Goal: Find specific page/section: Find specific page/section

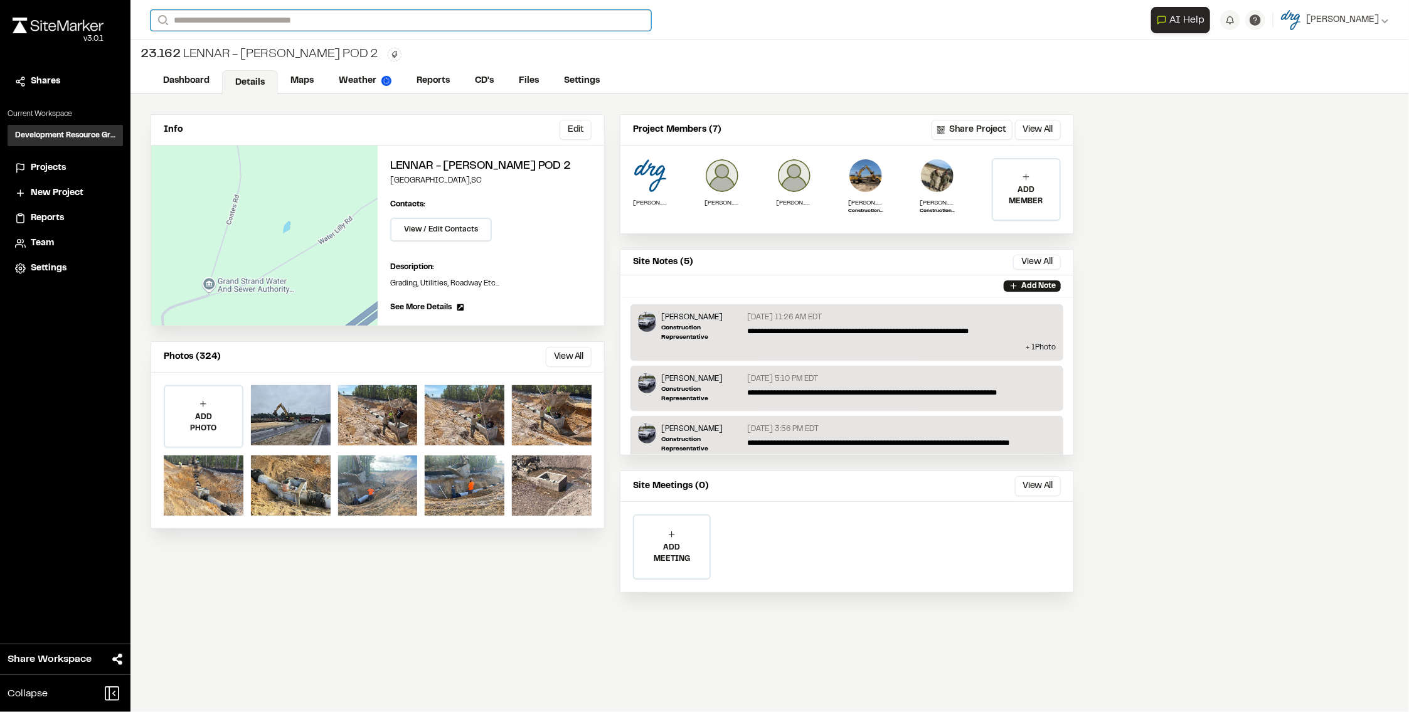
click at [247, 21] on input "Search" at bounding box center [401, 20] width 501 height 21
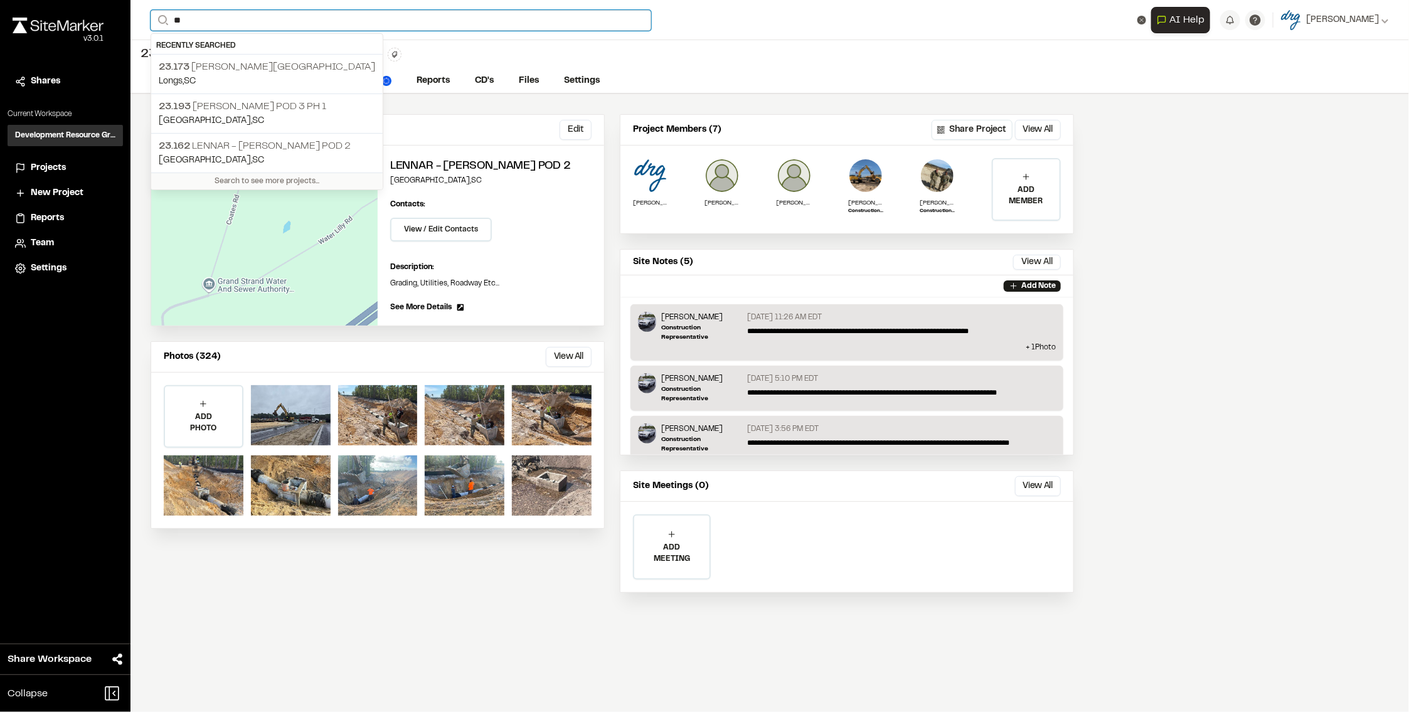
drag, startPoint x: 243, startPoint y: 23, endPoint x: 99, endPoint y: 18, distance: 144.4
click at [99, 18] on div "Close sidebar v 3.0.1 Shares Current Workspace Development Resource Group DR Pr…" at bounding box center [704, 356] width 1409 height 712
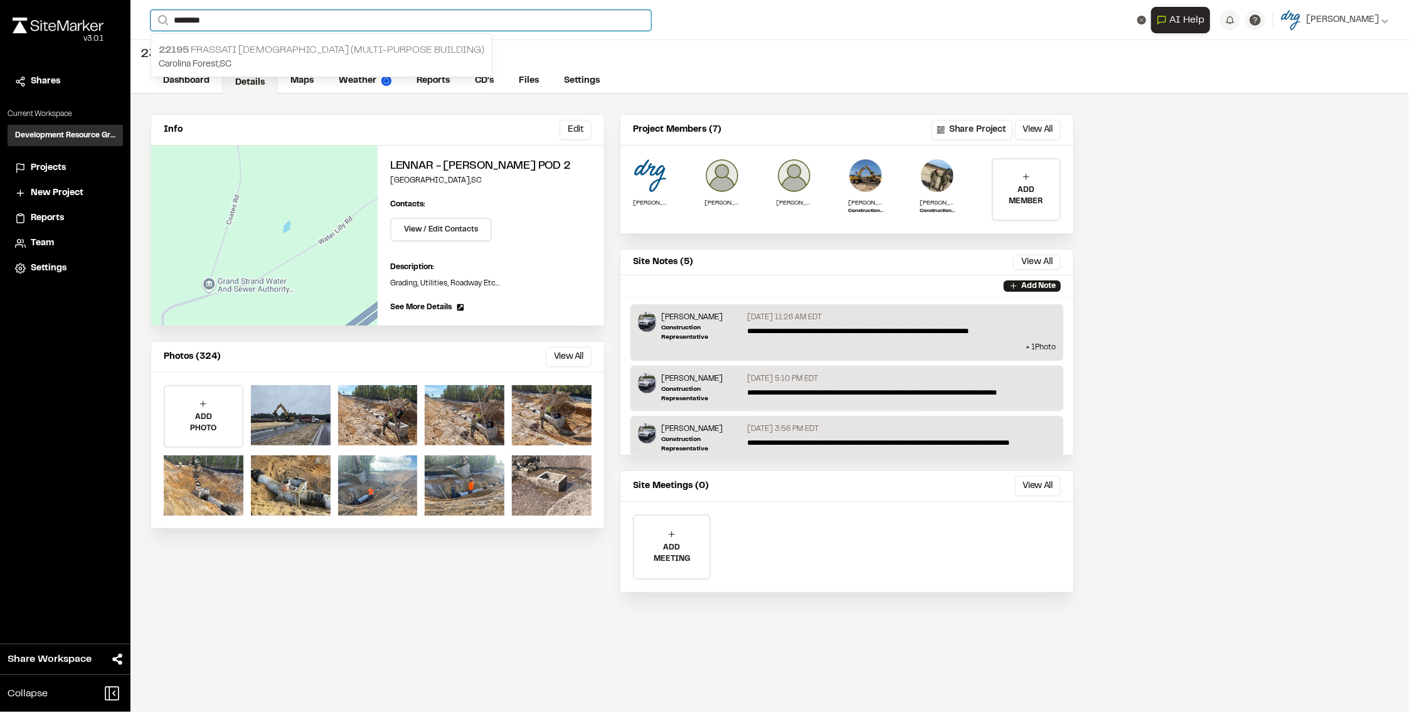
type input "********"
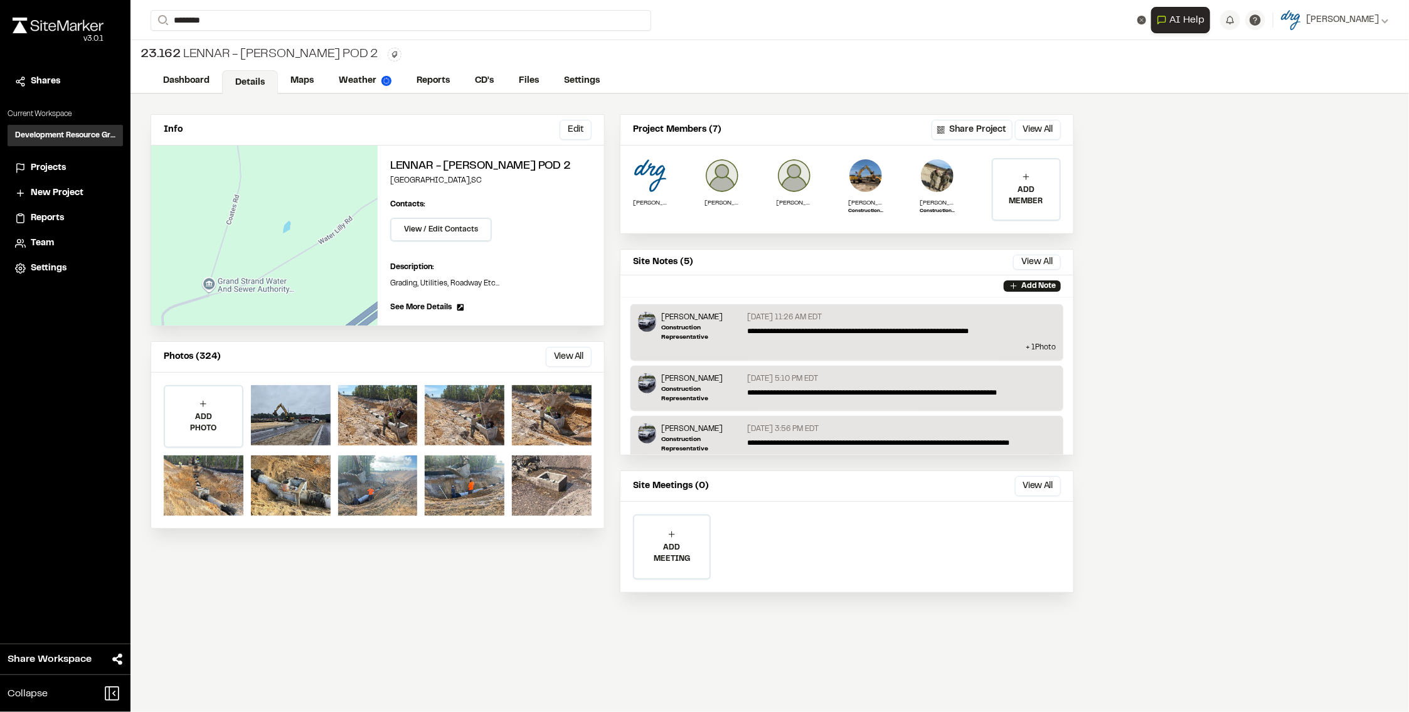
click at [204, 40] on div "22195 [GEOGRAPHIC_DATA][DEMOGRAPHIC_DATA] (Multi-Purpose Building) [GEOGRAPHIC_…" at bounding box center [321, 57] width 341 height 39
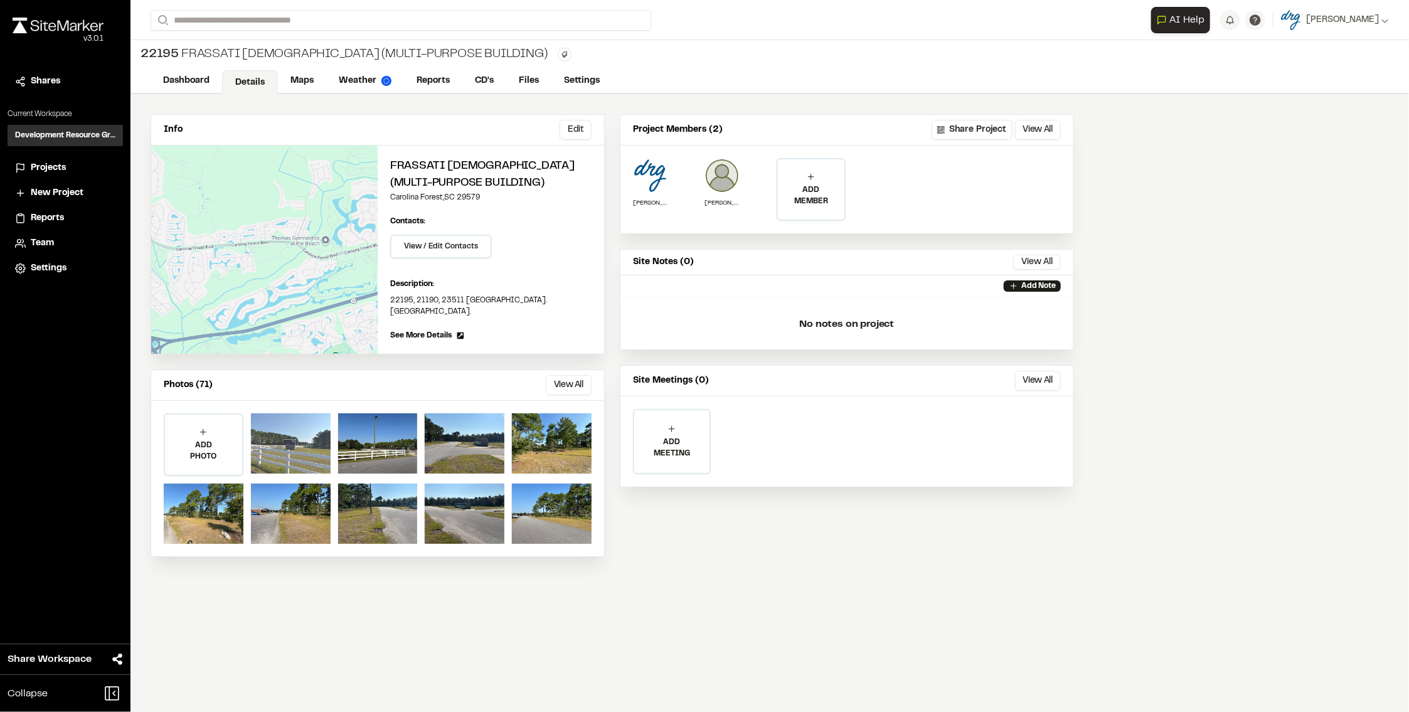
click at [318, 446] on div at bounding box center [291, 444] width 80 height 60
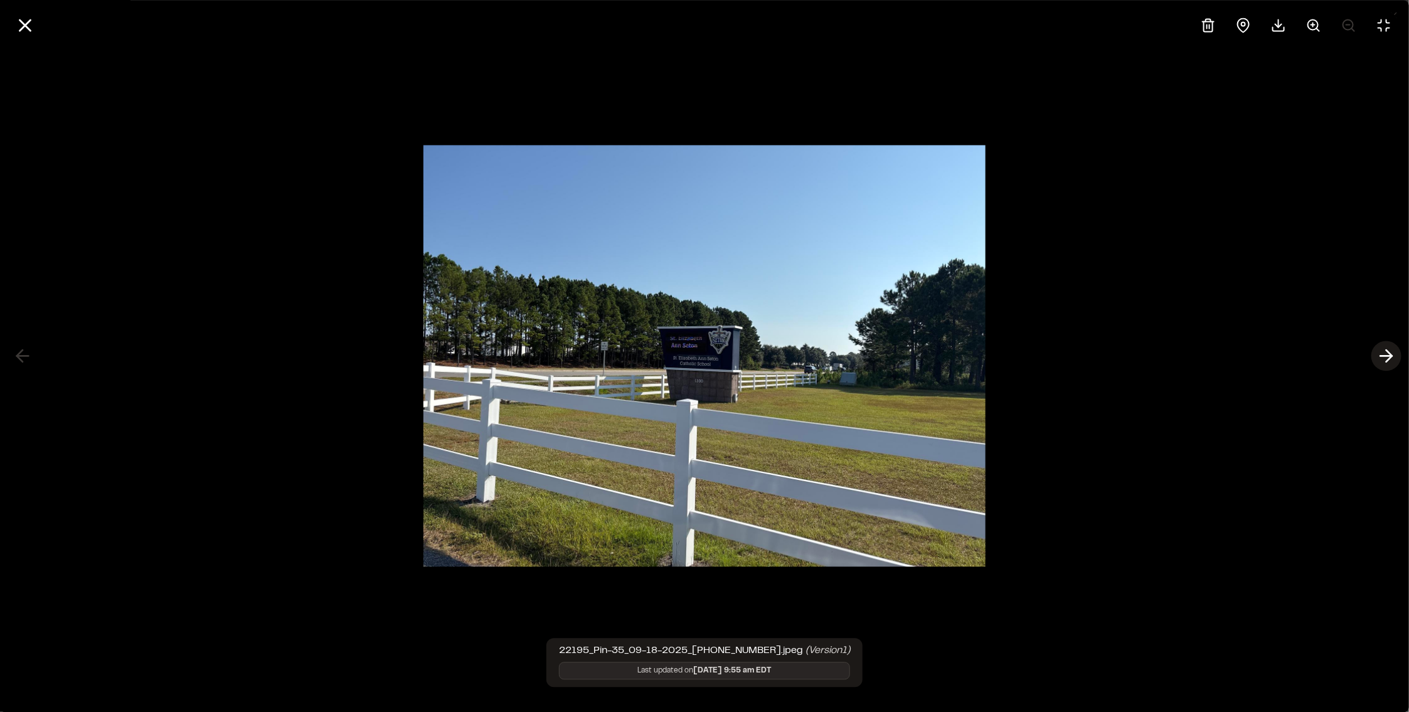
click at [1395, 344] on button at bounding box center [1387, 356] width 30 height 30
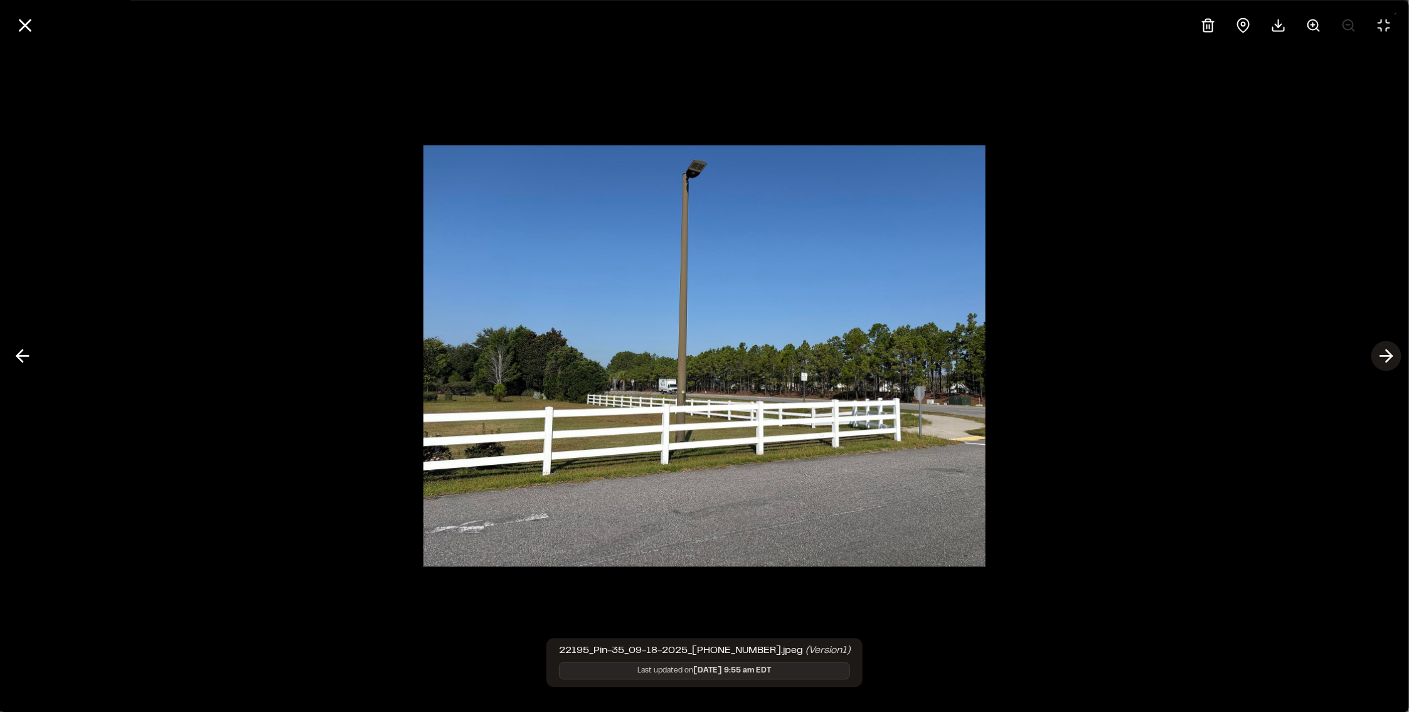
click at [1375, 353] on button at bounding box center [1387, 356] width 30 height 30
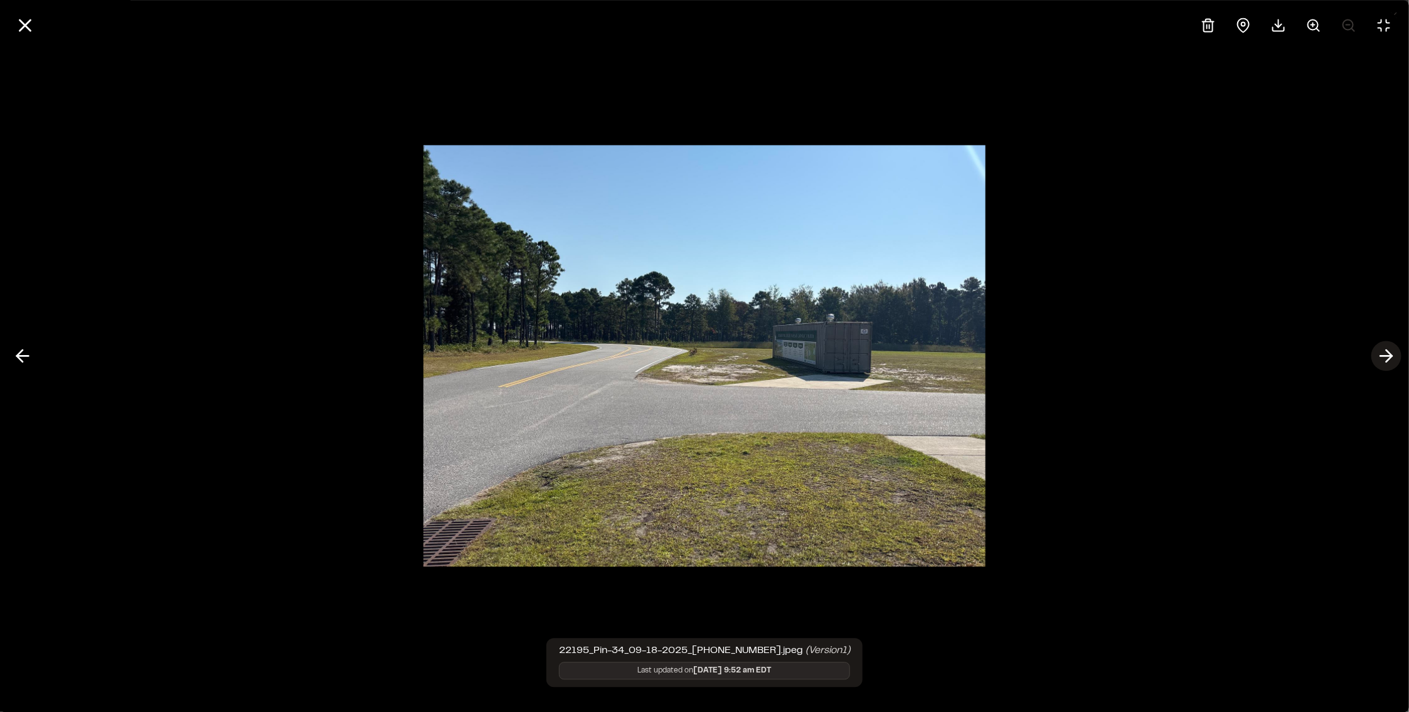
click at [1375, 353] on button at bounding box center [1387, 356] width 30 height 30
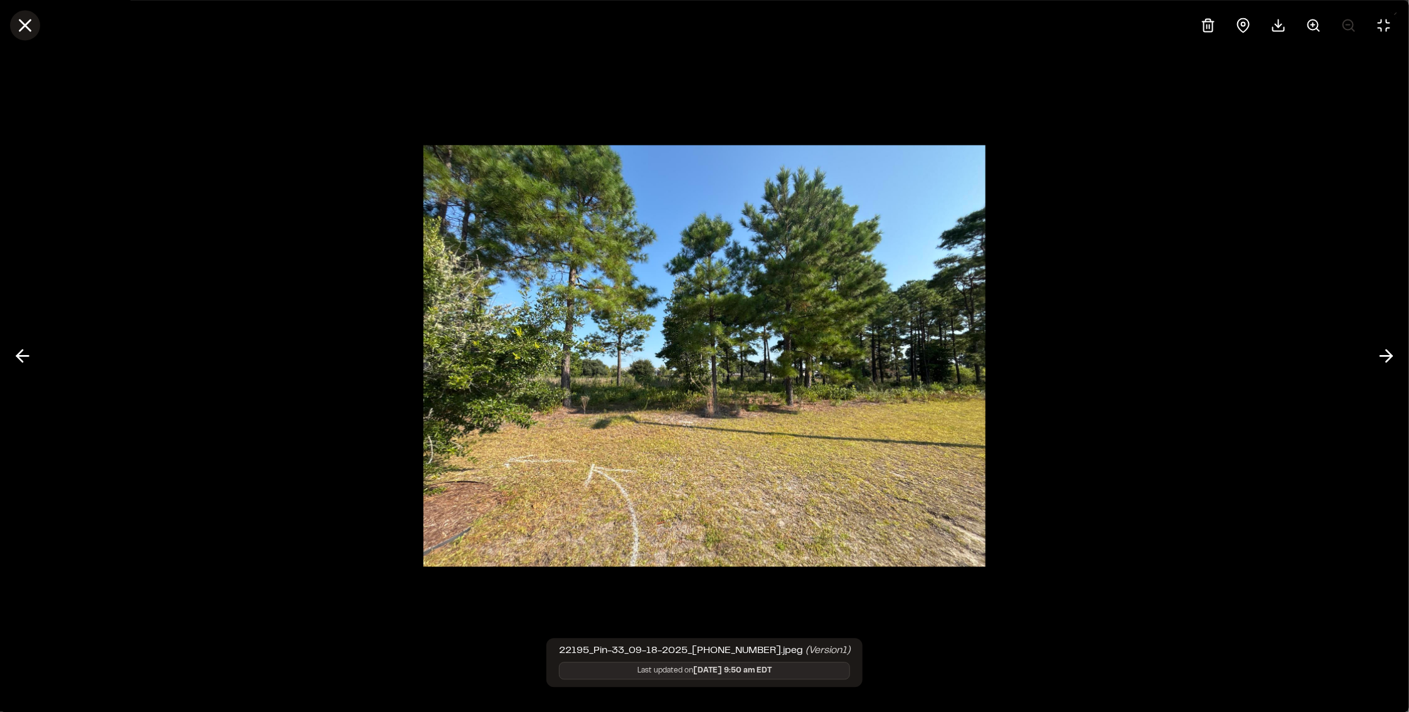
click at [21, 21] on line at bounding box center [25, 25] width 11 height 11
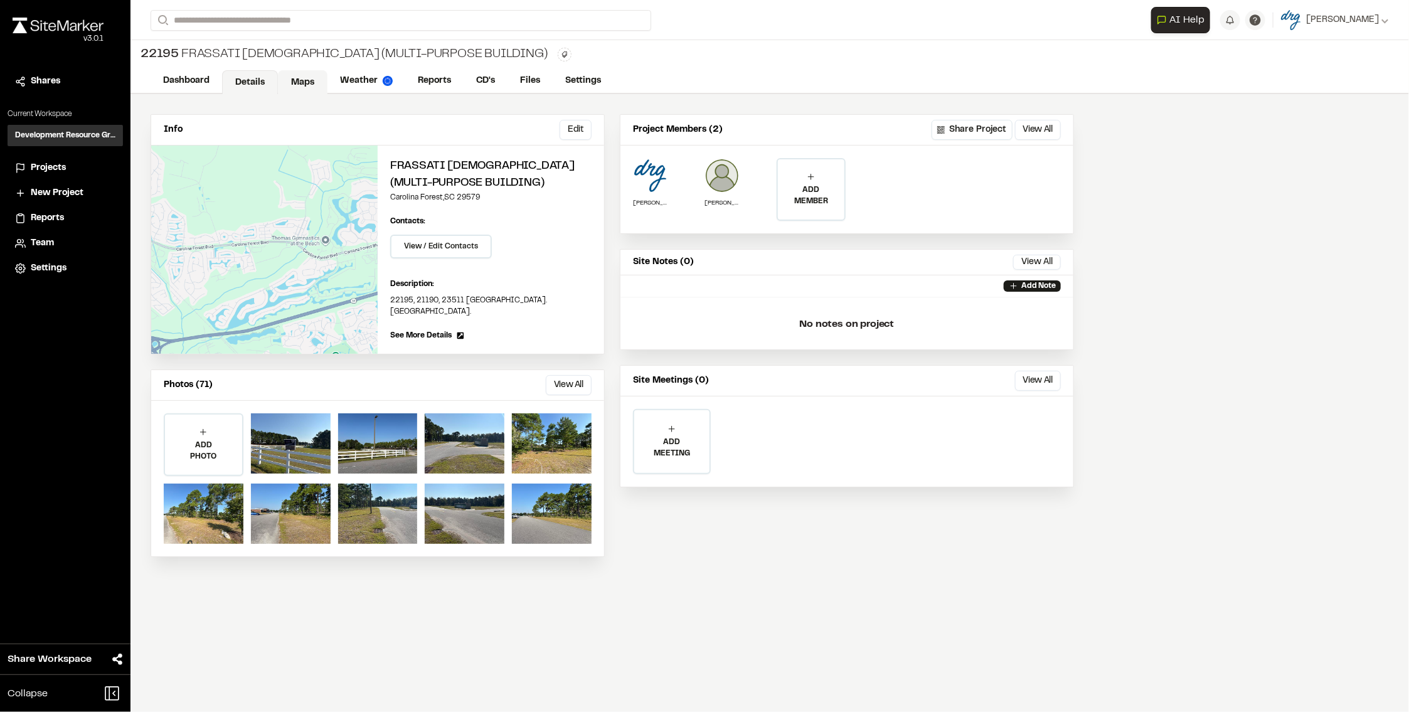
click at [306, 86] on link "Maps" at bounding box center [303, 82] width 50 height 24
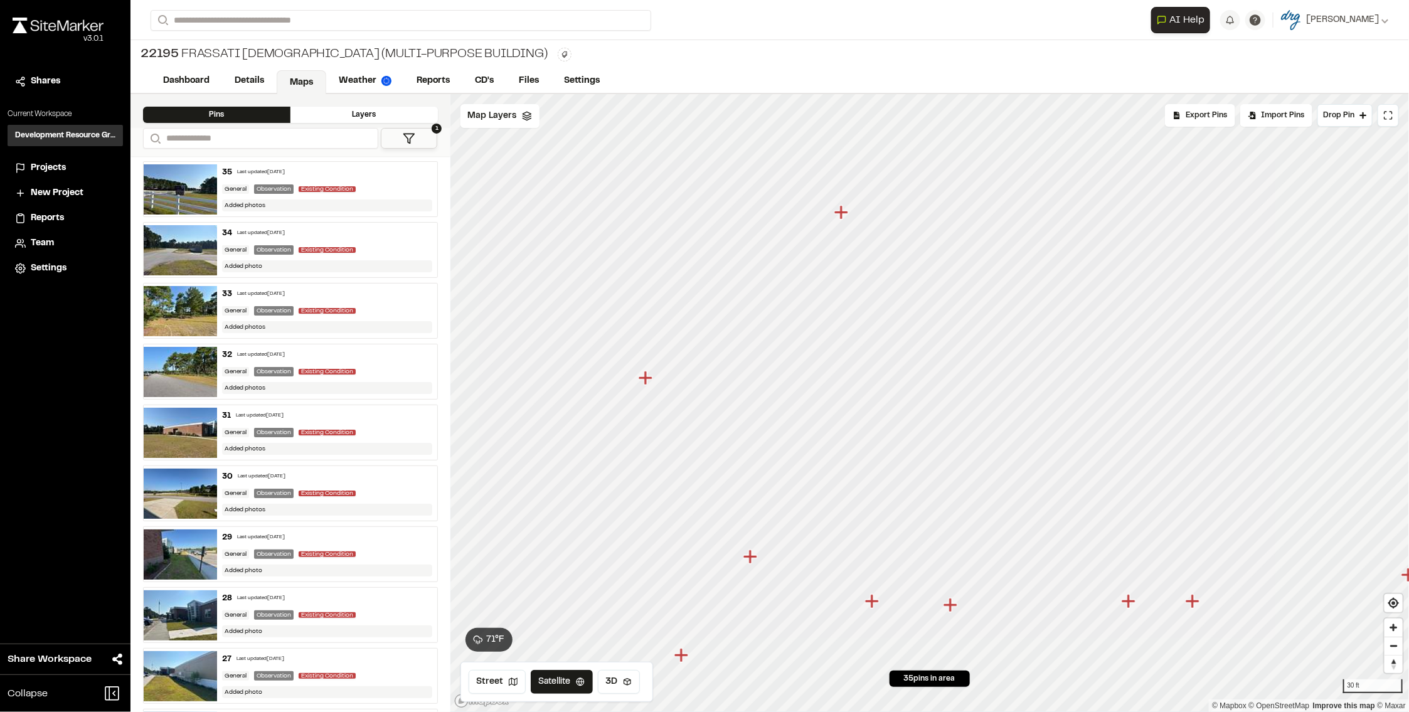
click at [646, 377] on icon "Map marker" at bounding box center [645, 378] width 14 height 14
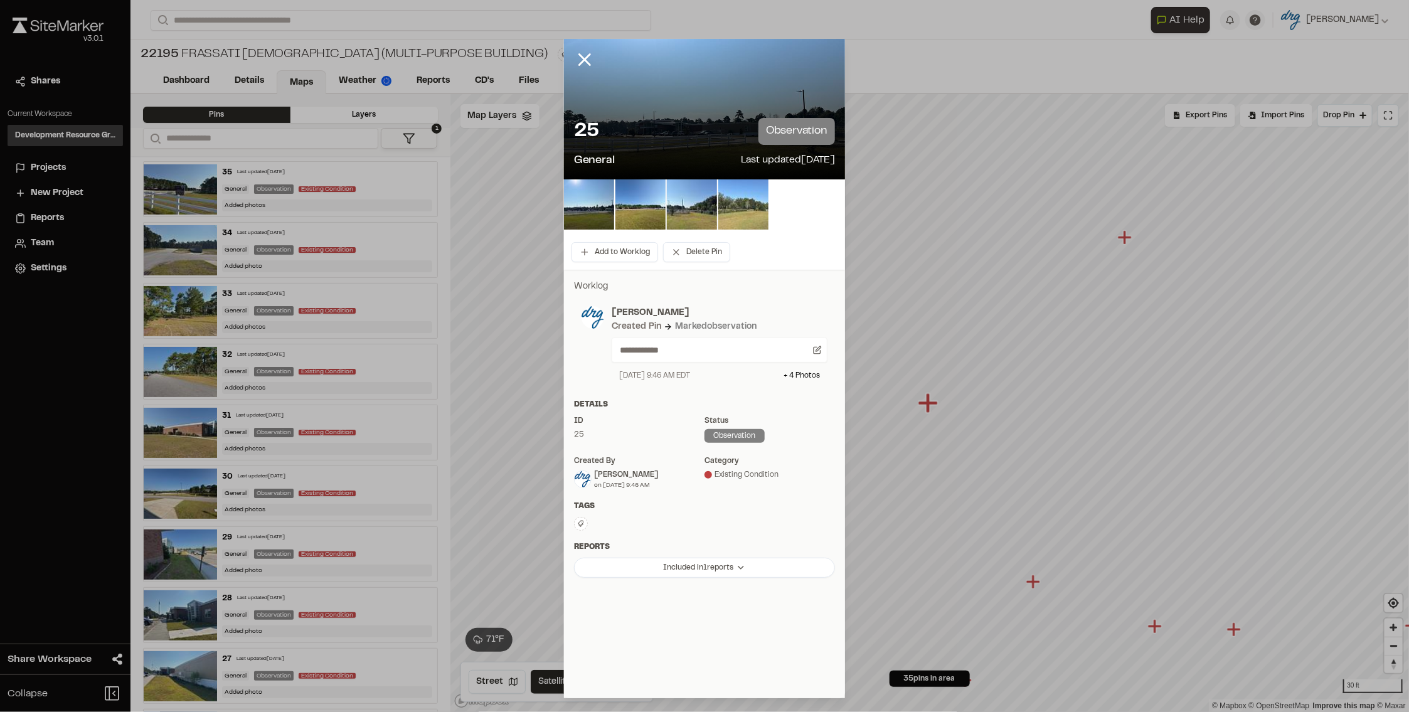
click at [732, 206] on img at bounding box center [743, 204] width 50 height 50
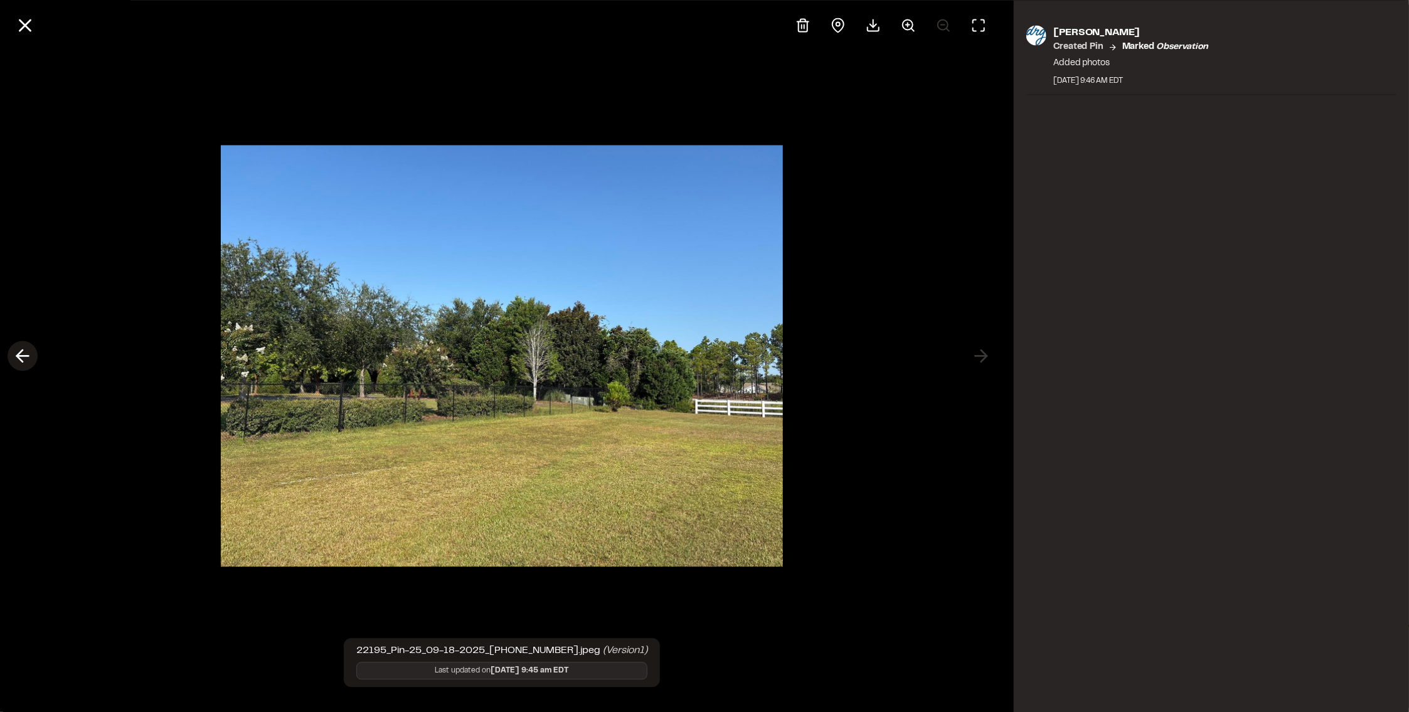
click at [25, 359] on icon at bounding box center [23, 356] width 20 height 21
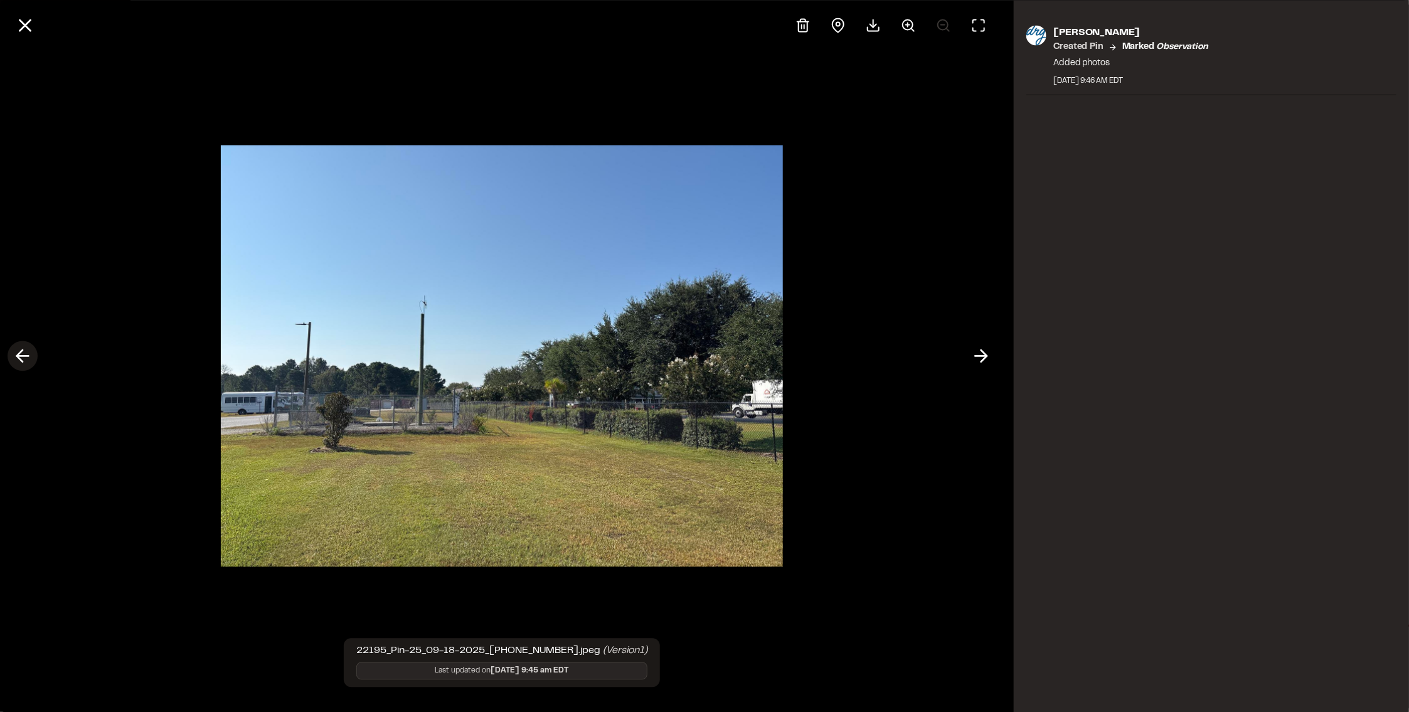
click at [25, 359] on icon at bounding box center [23, 356] width 20 height 21
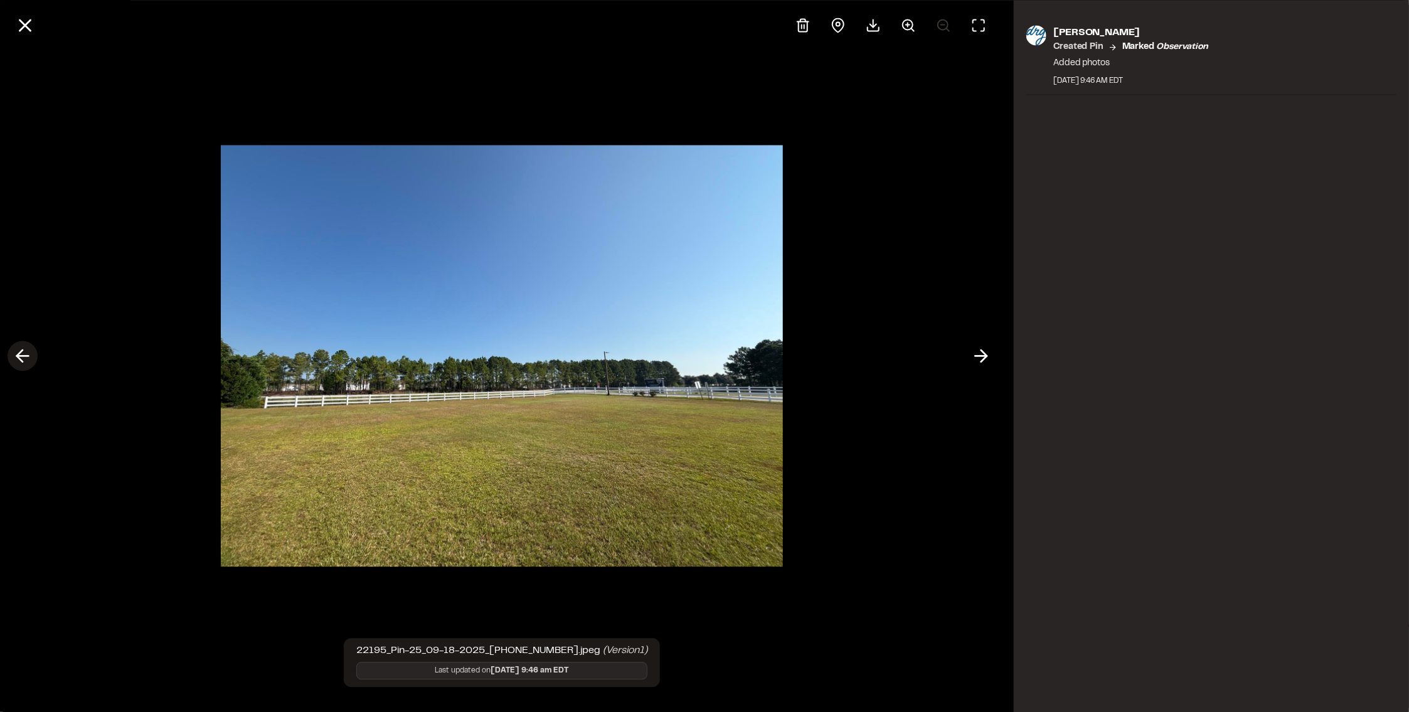
click at [25, 359] on icon at bounding box center [23, 356] width 20 height 21
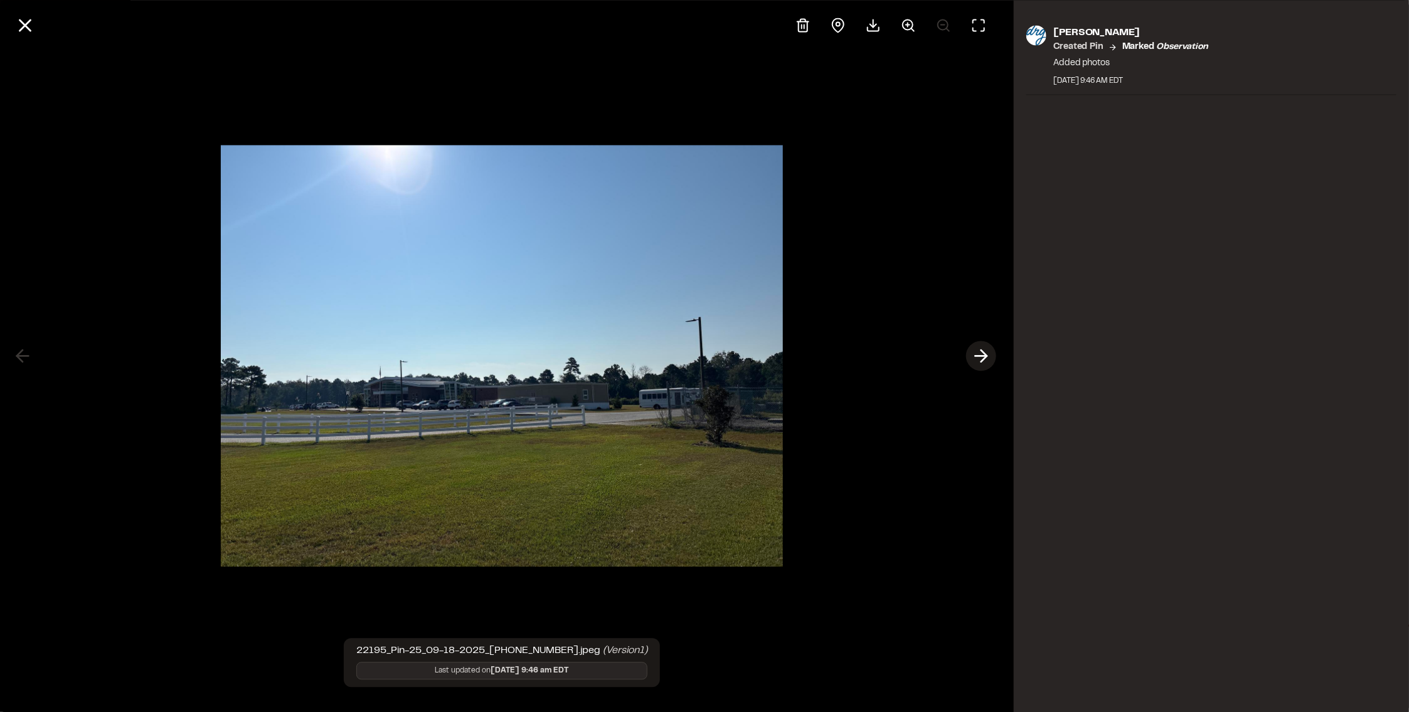
click at [988, 350] on icon at bounding box center [981, 356] width 20 height 21
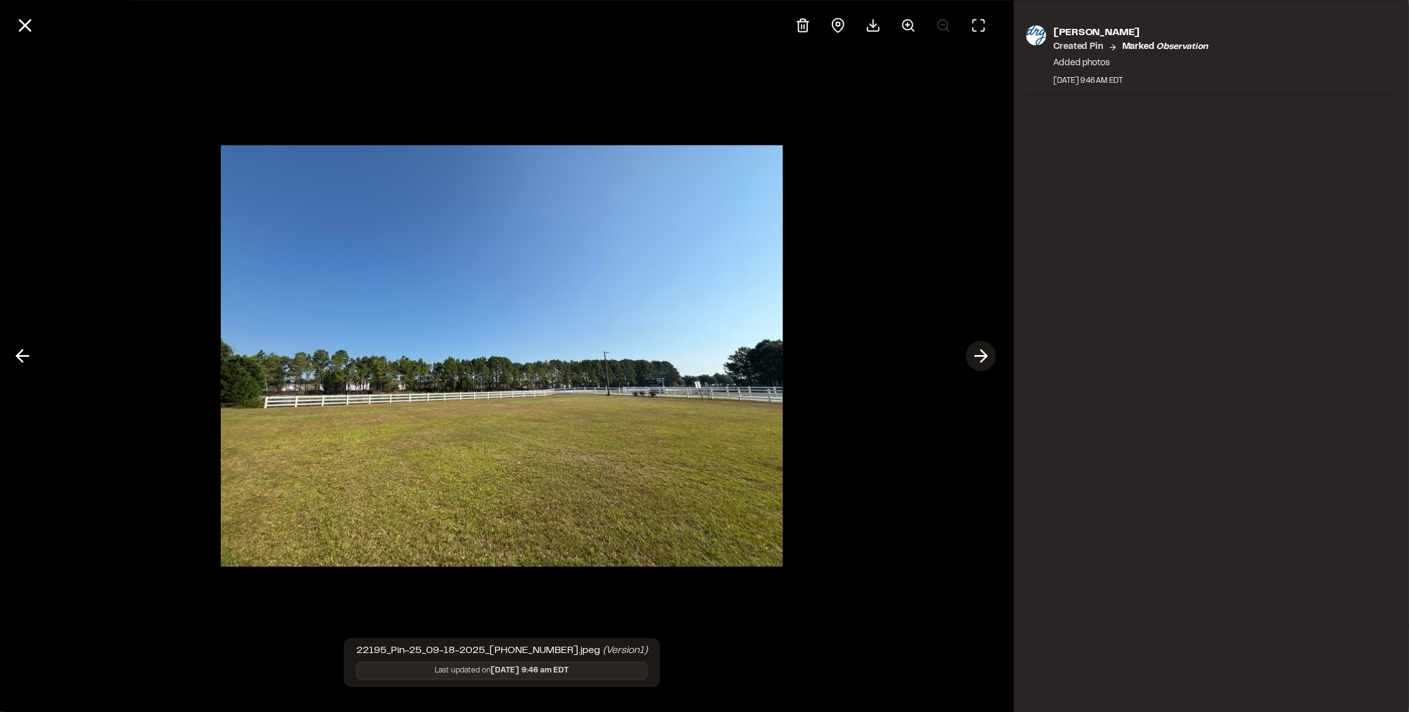
click at [988, 350] on icon at bounding box center [981, 356] width 20 height 21
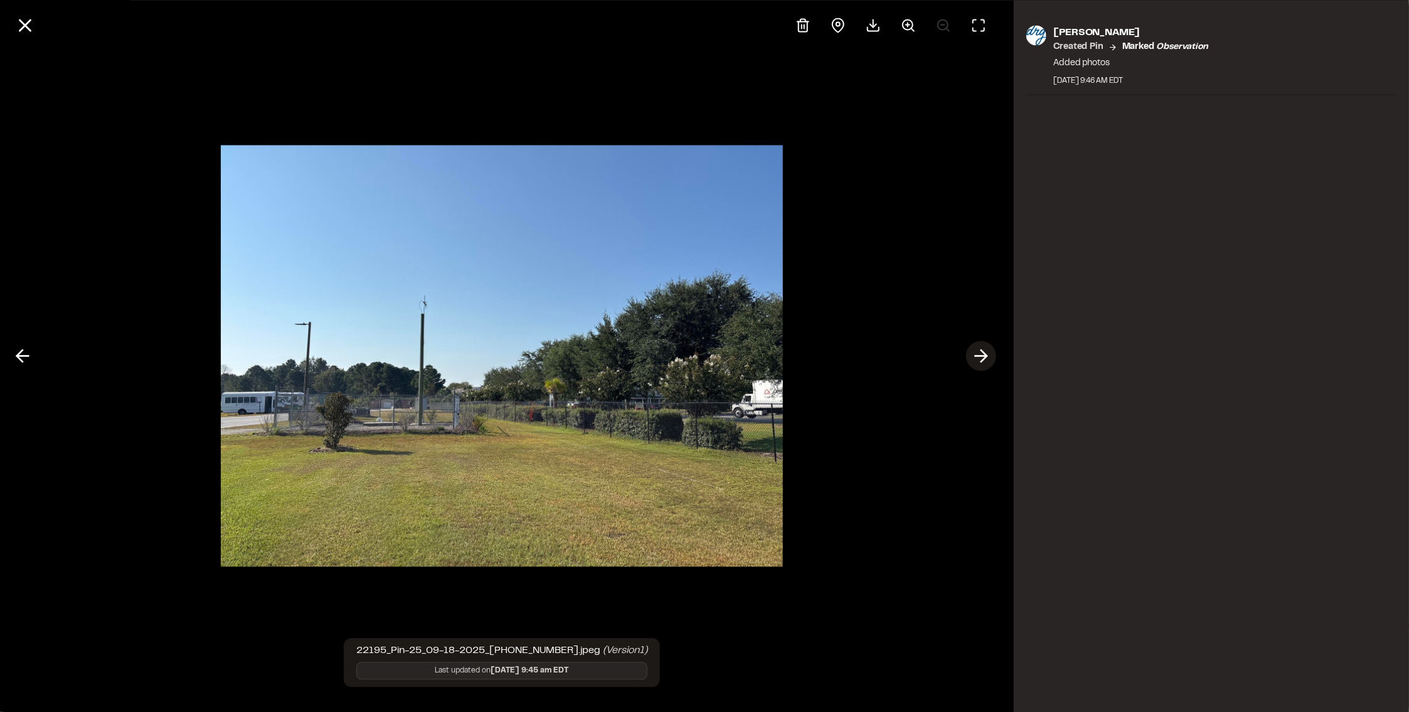
click at [988, 350] on icon at bounding box center [981, 356] width 20 height 21
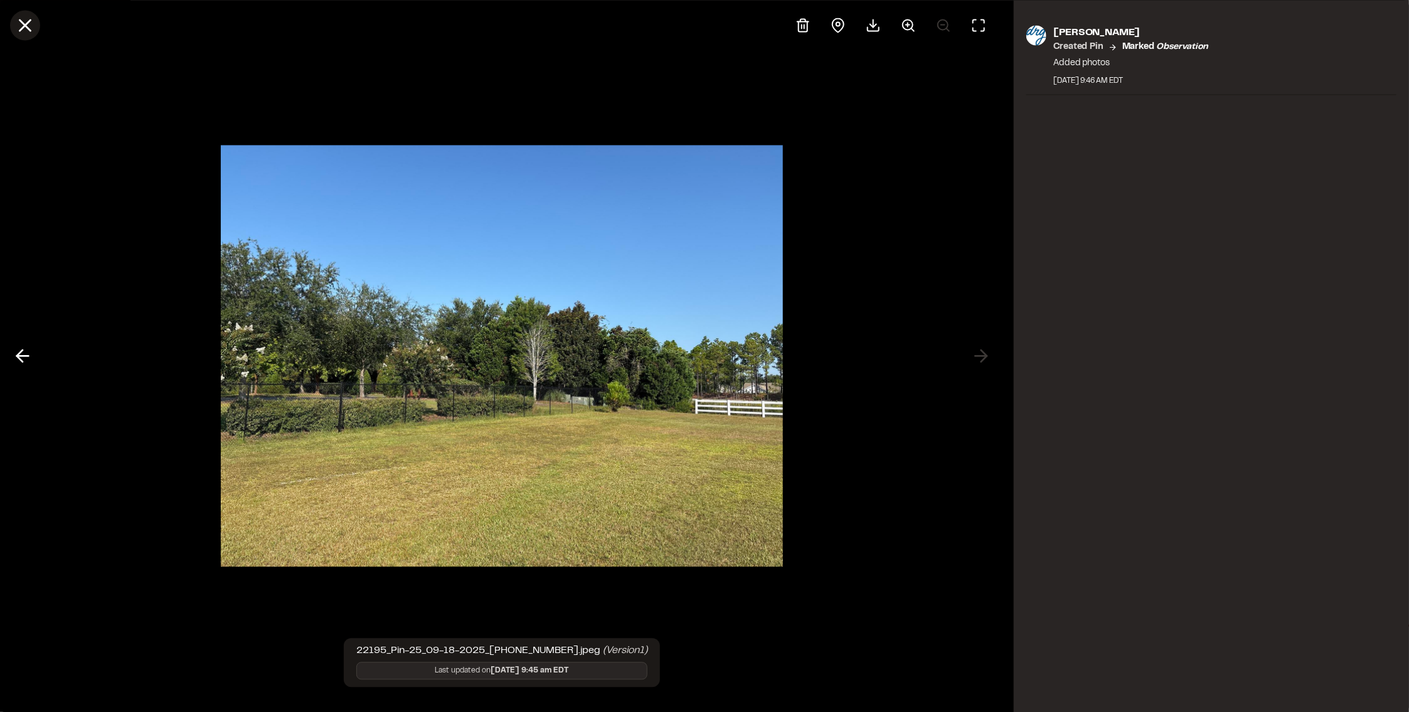
click at [27, 31] on icon at bounding box center [24, 24] width 21 height 21
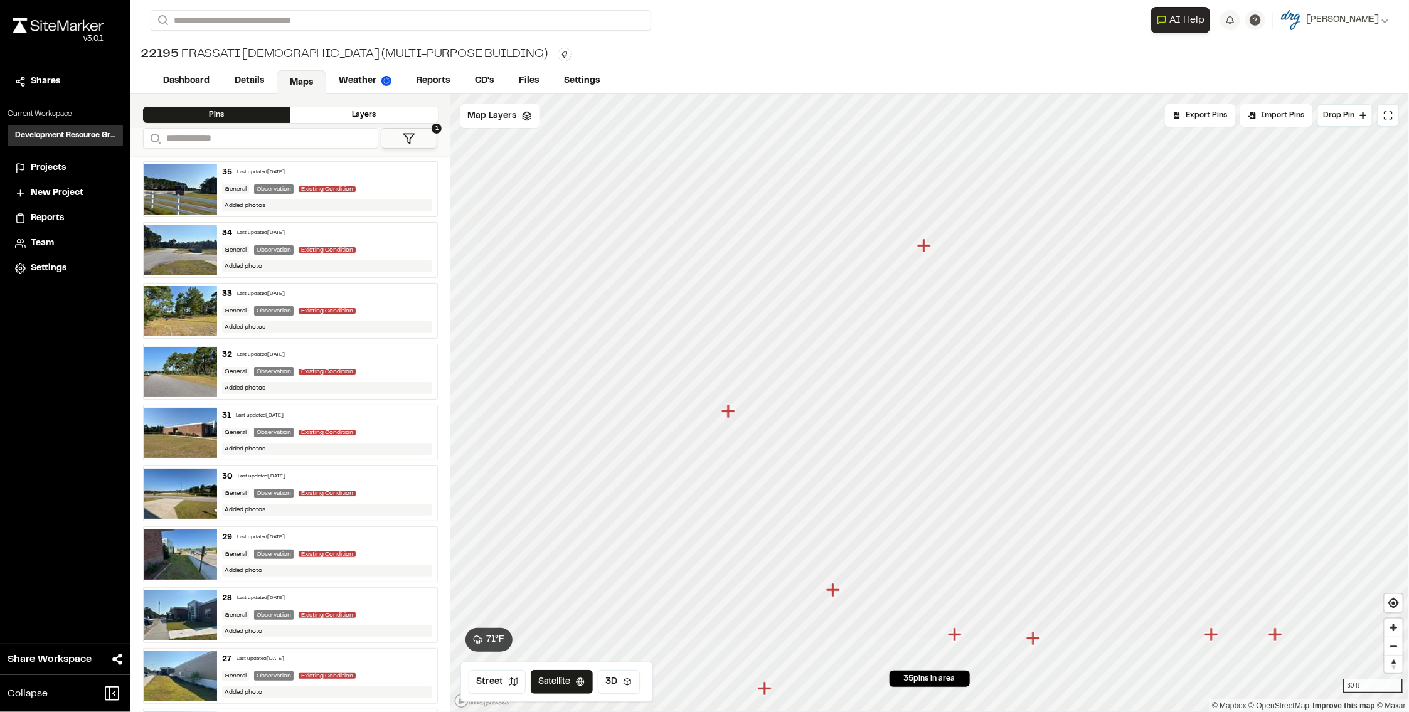
click at [836, 589] on icon "Map marker" at bounding box center [833, 590] width 14 height 14
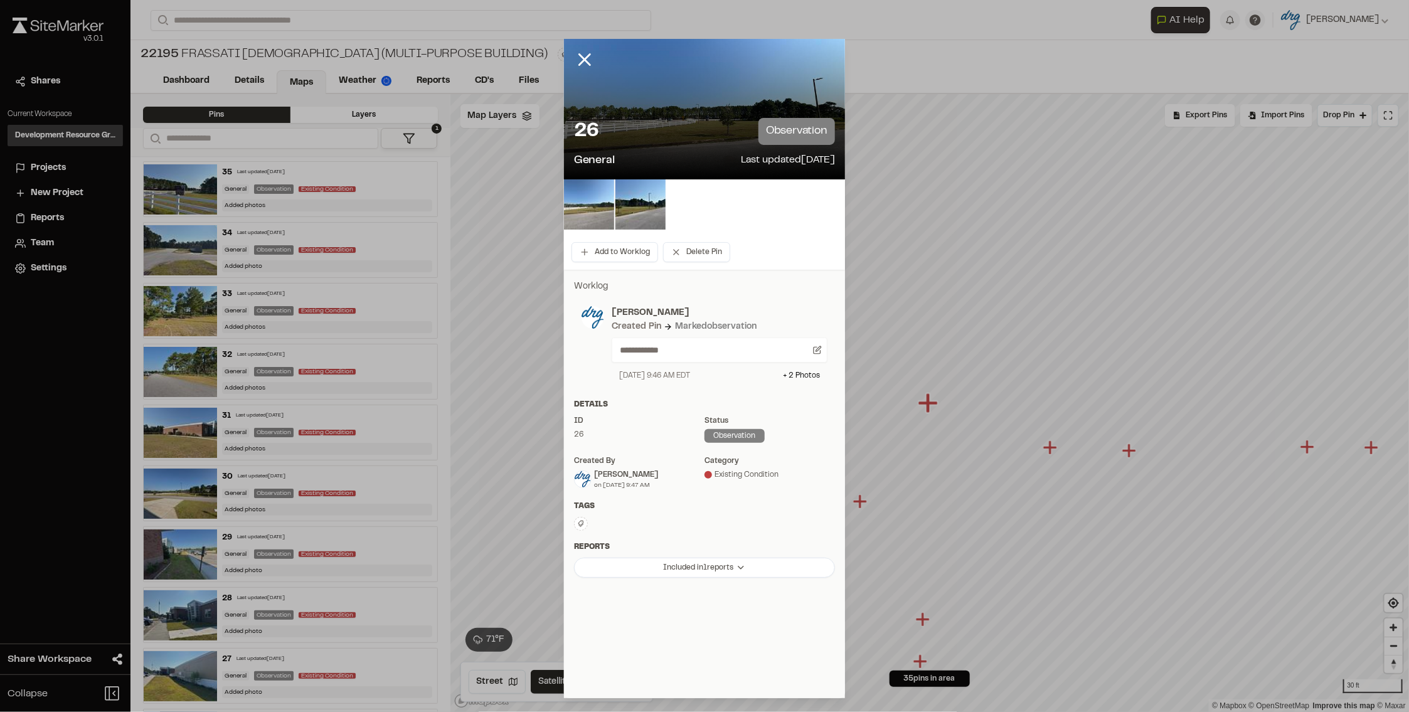
click at [590, 198] on img at bounding box center [589, 204] width 50 height 50
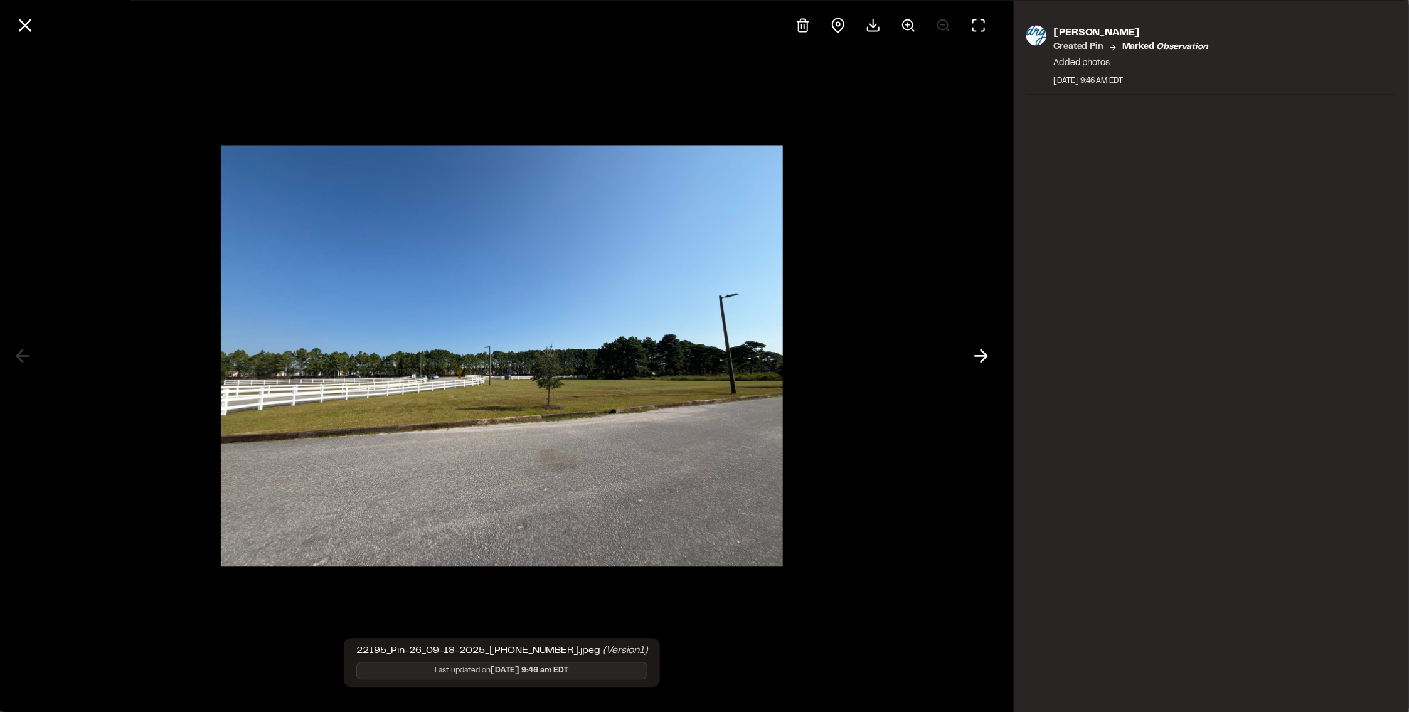
click at [491, 461] on img at bounding box center [502, 356] width 562 height 447
click at [970, 355] on button at bounding box center [981, 356] width 30 height 30
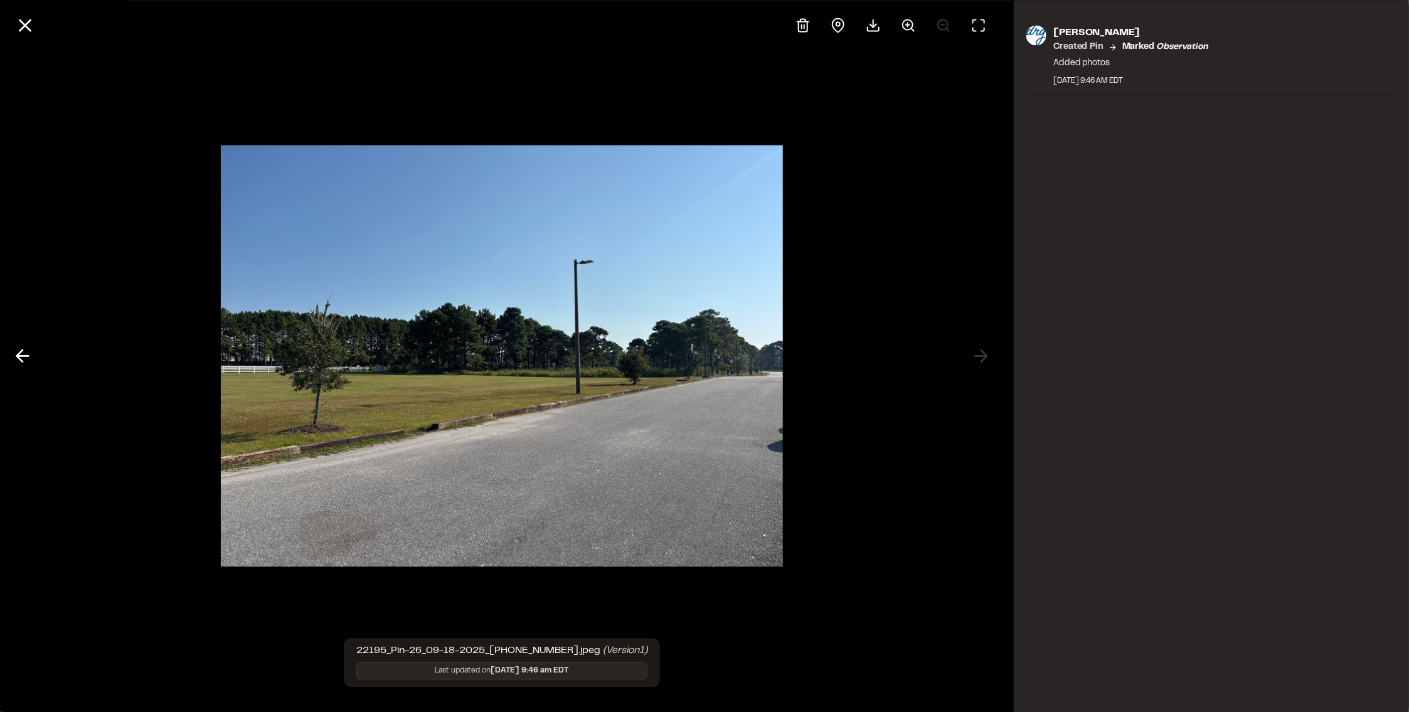
click at [980, 355] on div at bounding box center [502, 356] width 1004 height 712
click at [35, 25] on icon at bounding box center [24, 24] width 21 height 21
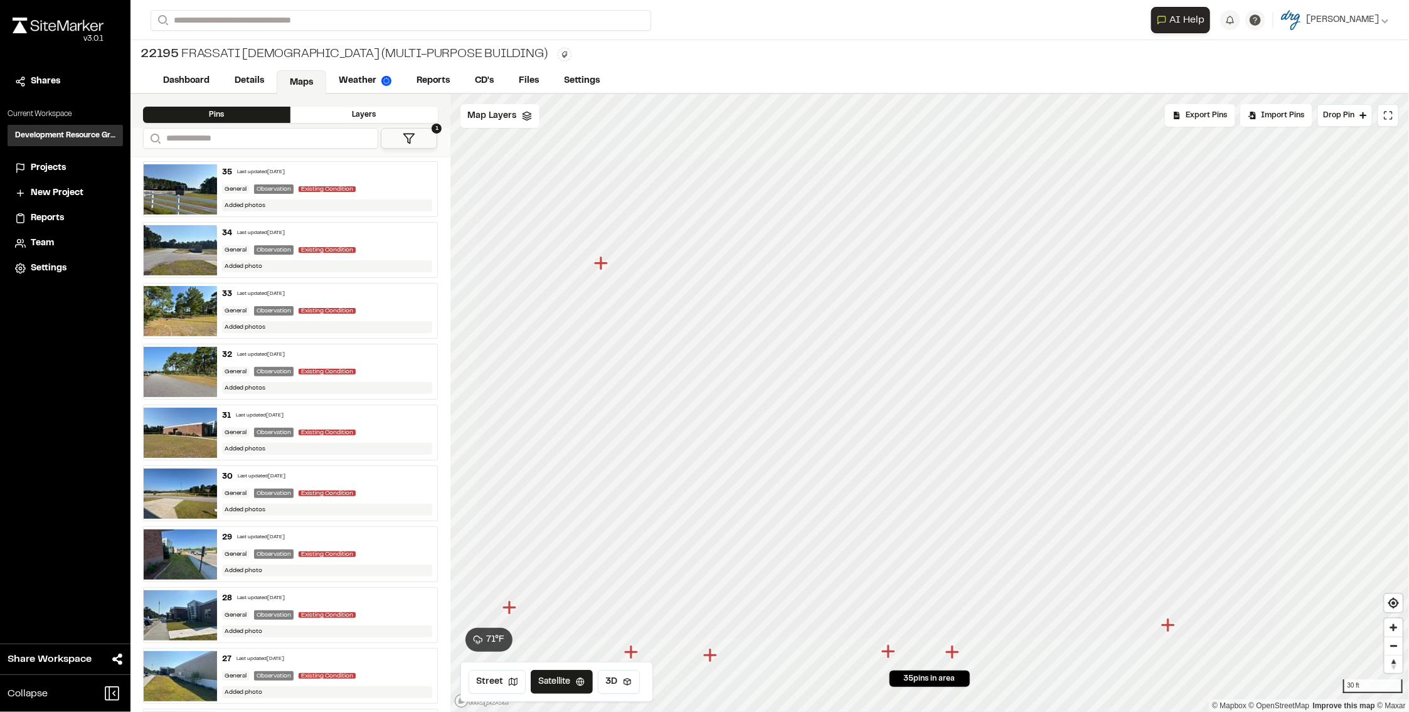
click at [594, 265] on icon "Map marker" at bounding box center [601, 263] width 14 height 14
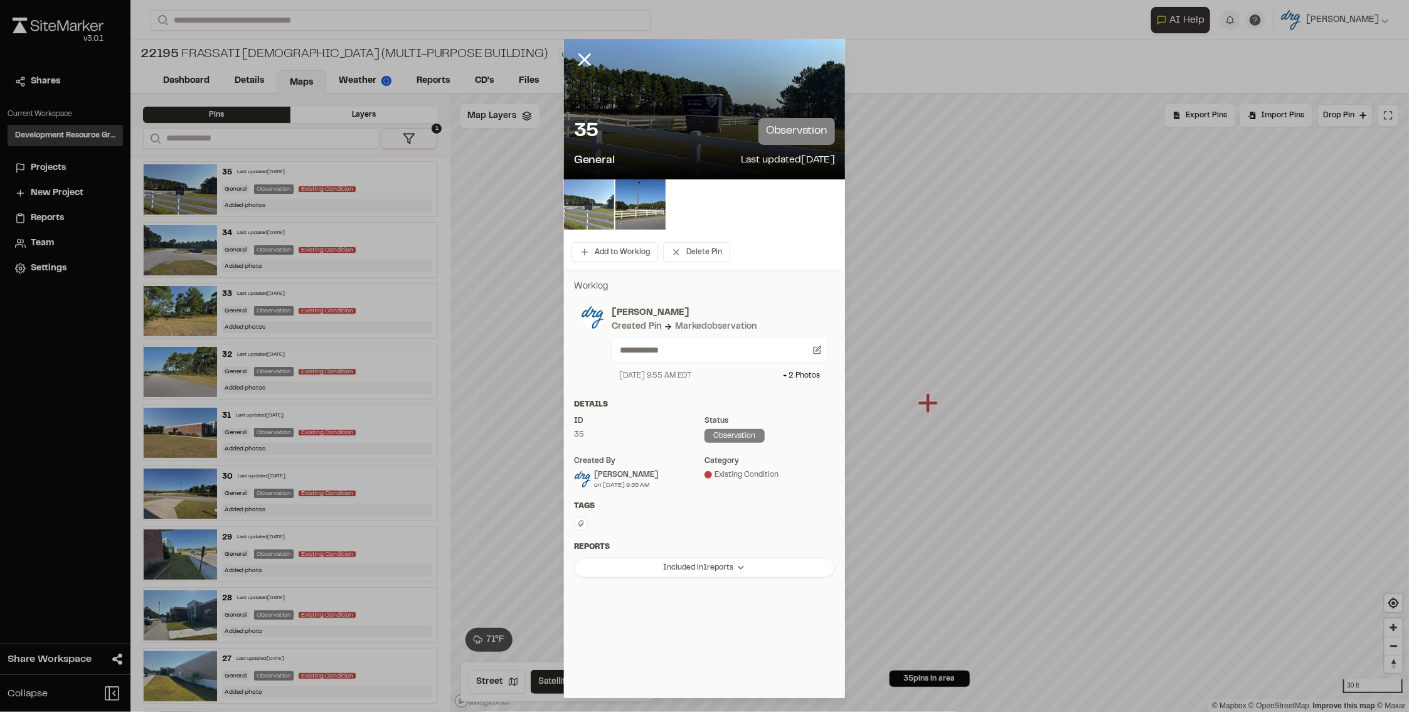
click at [594, 212] on img at bounding box center [589, 204] width 50 height 50
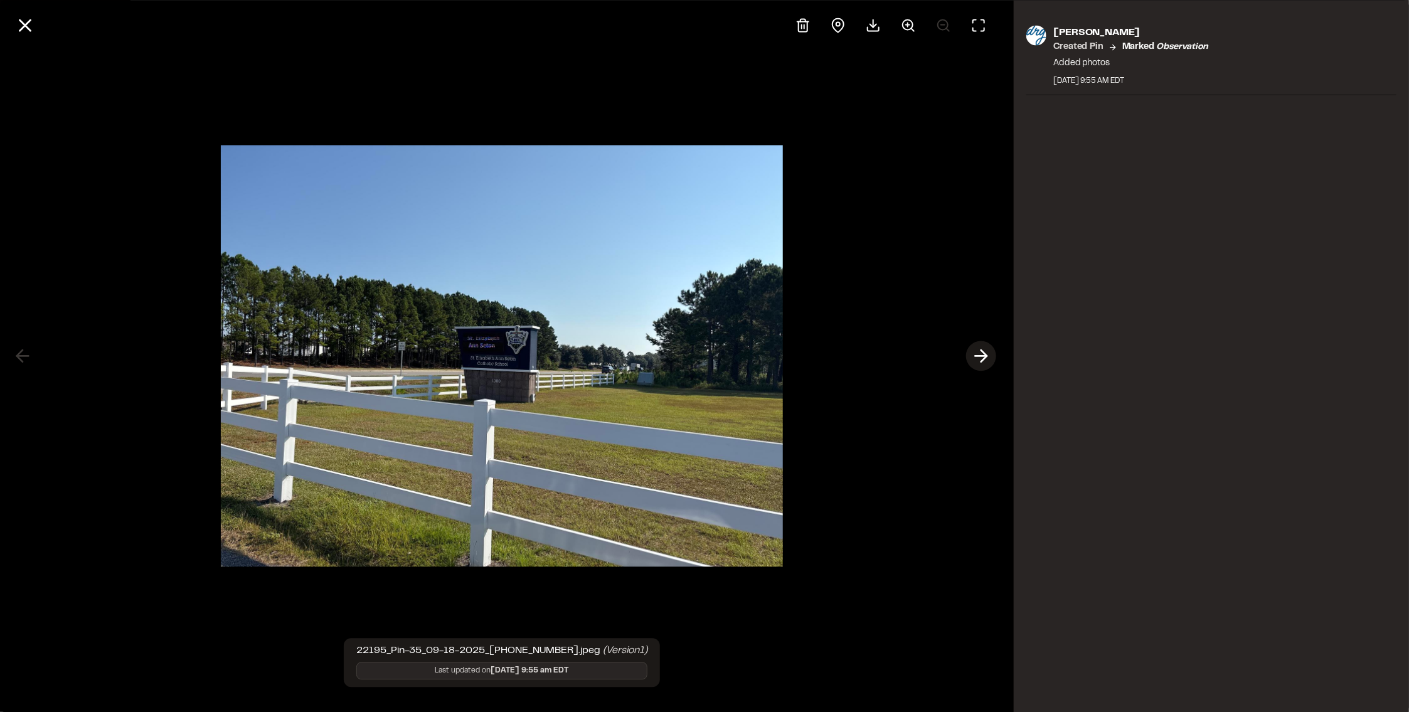
click at [987, 358] on icon at bounding box center [981, 356] width 20 height 21
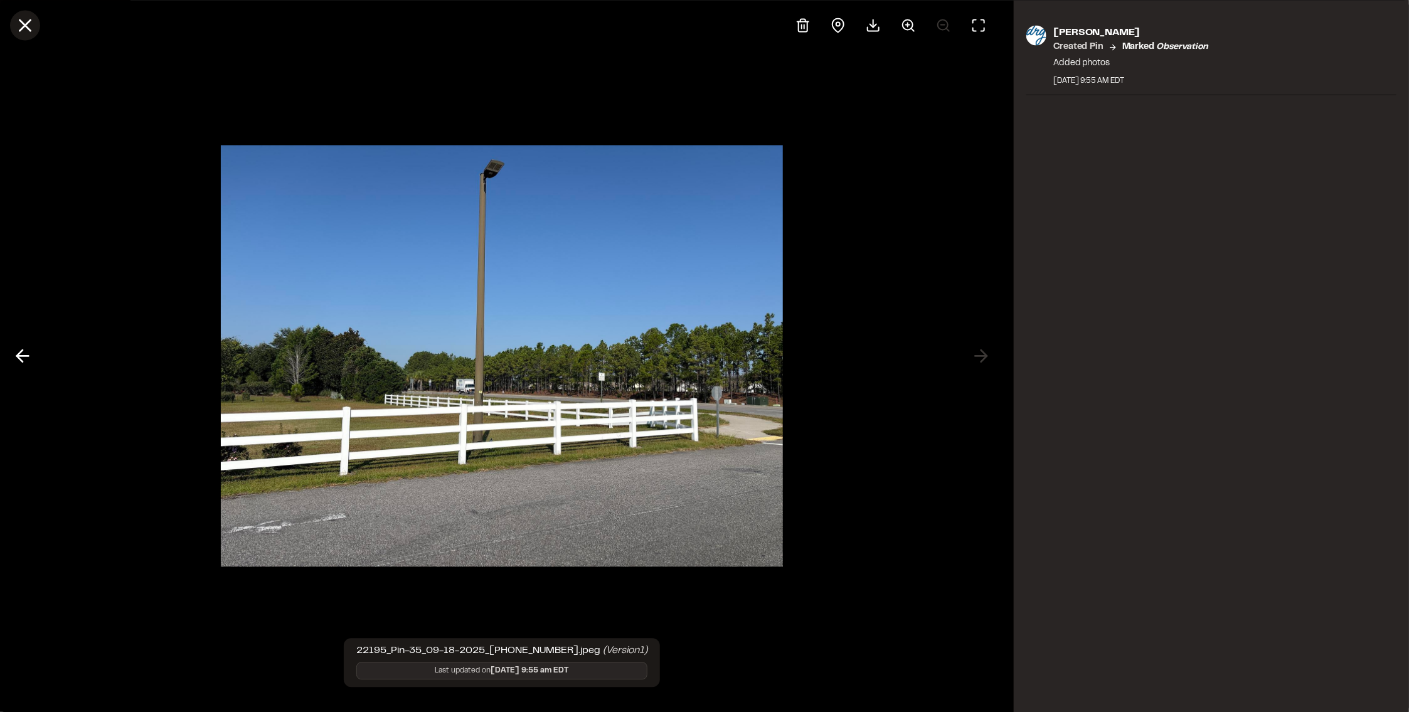
click at [27, 30] on icon at bounding box center [24, 24] width 21 height 21
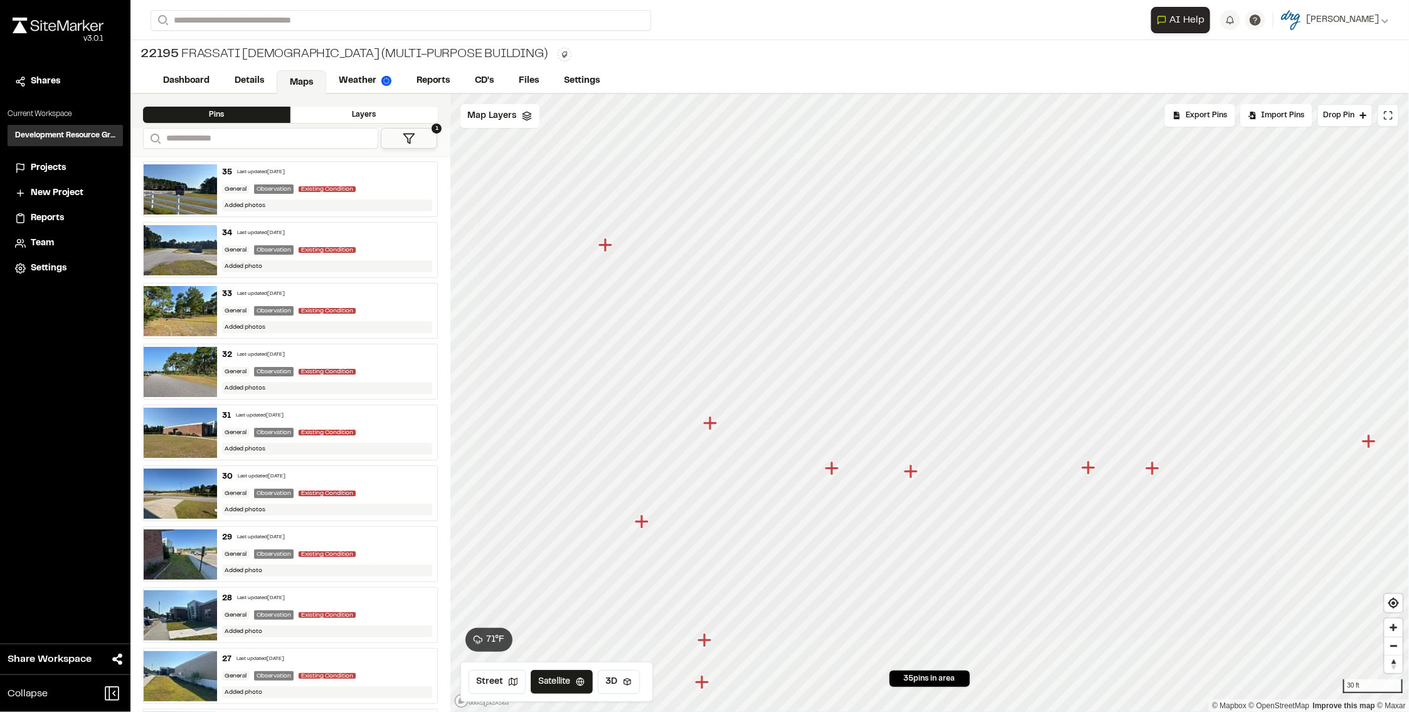
click at [643, 523] on icon "Map marker" at bounding box center [641, 522] width 14 height 14
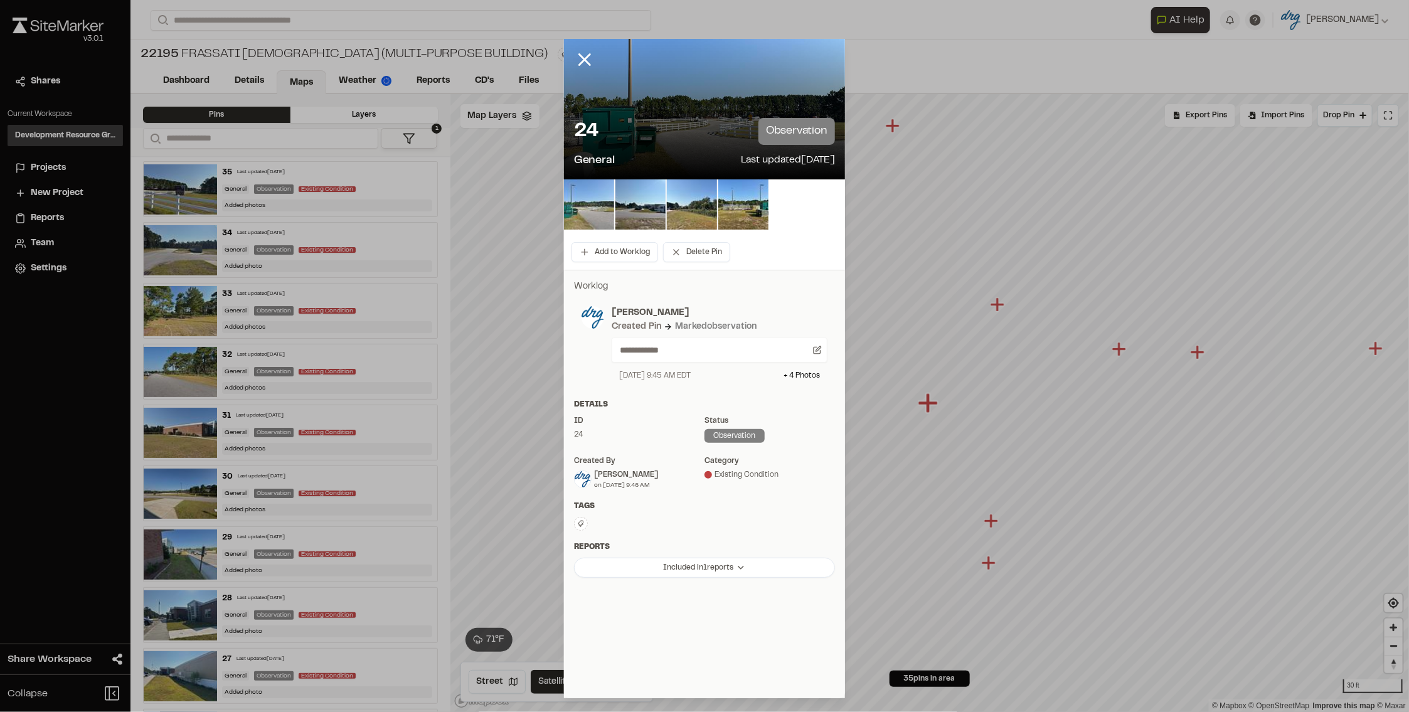
click at [602, 212] on img at bounding box center [589, 204] width 50 height 50
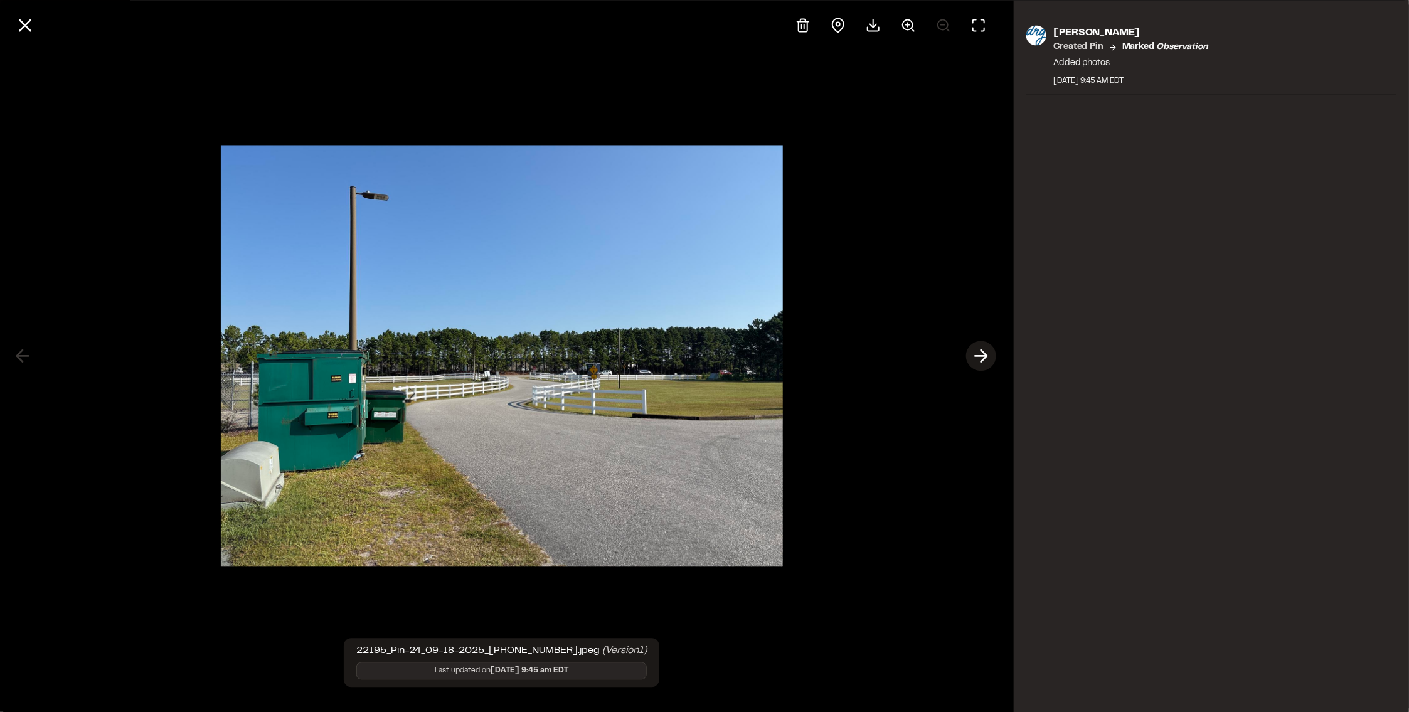
click at [984, 359] on polyline at bounding box center [984, 356] width 6 height 12
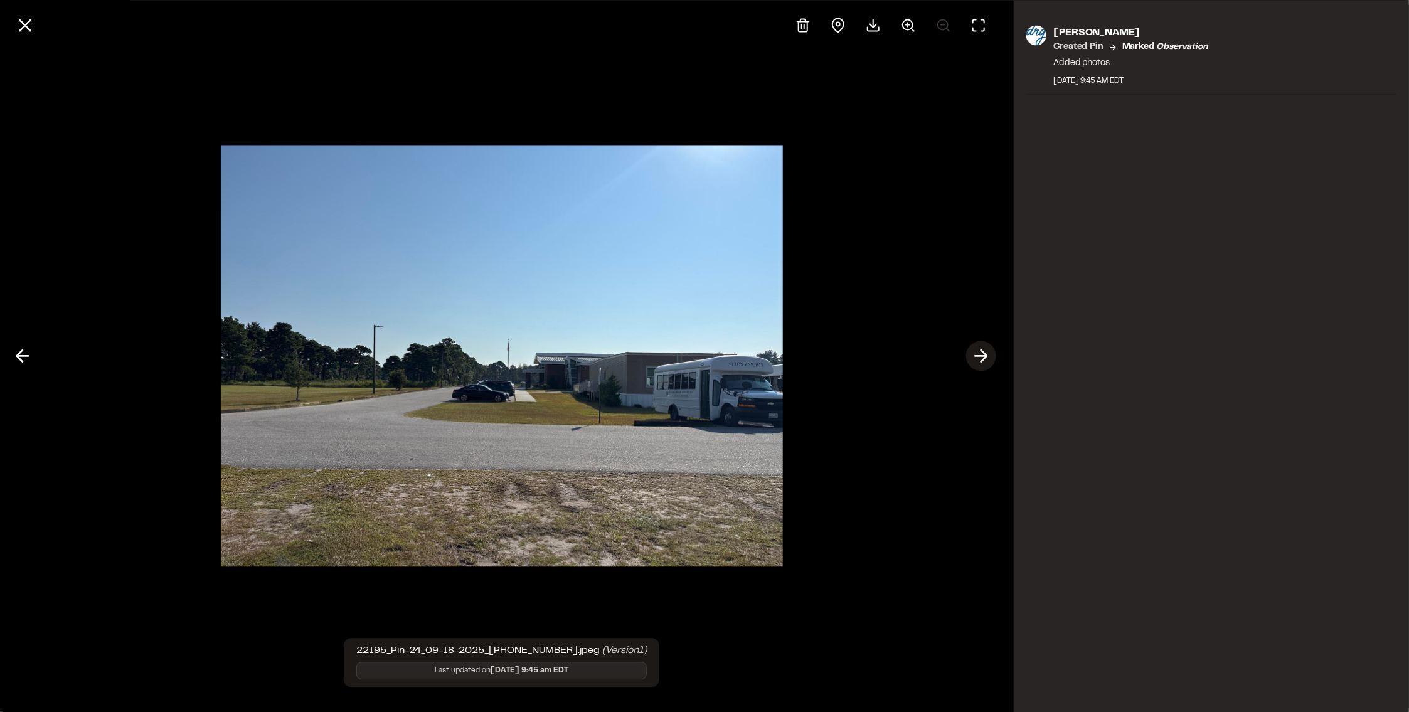
click at [984, 359] on polyline at bounding box center [984, 356] width 6 height 12
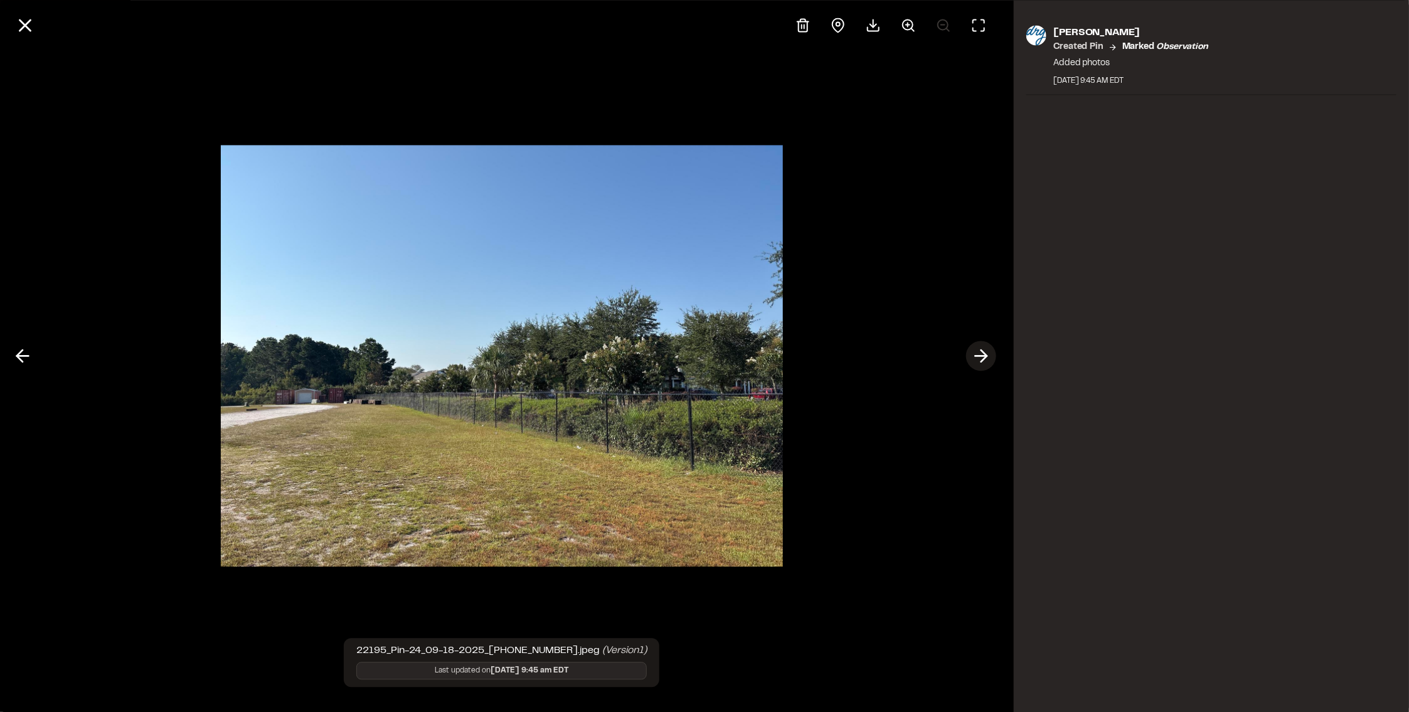
click at [984, 359] on polyline at bounding box center [984, 356] width 6 height 12
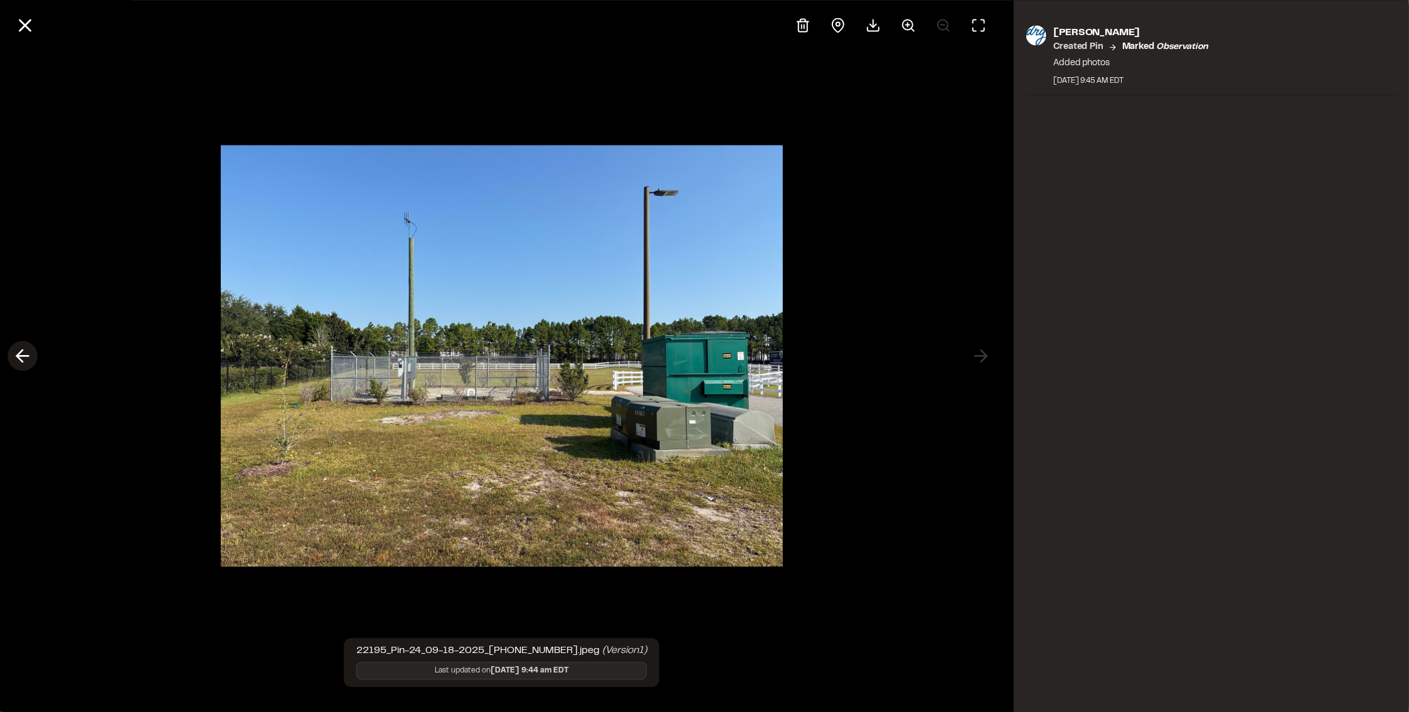
click at [19, 355] on icon at bounding box center [23, 356] width 20 height 21
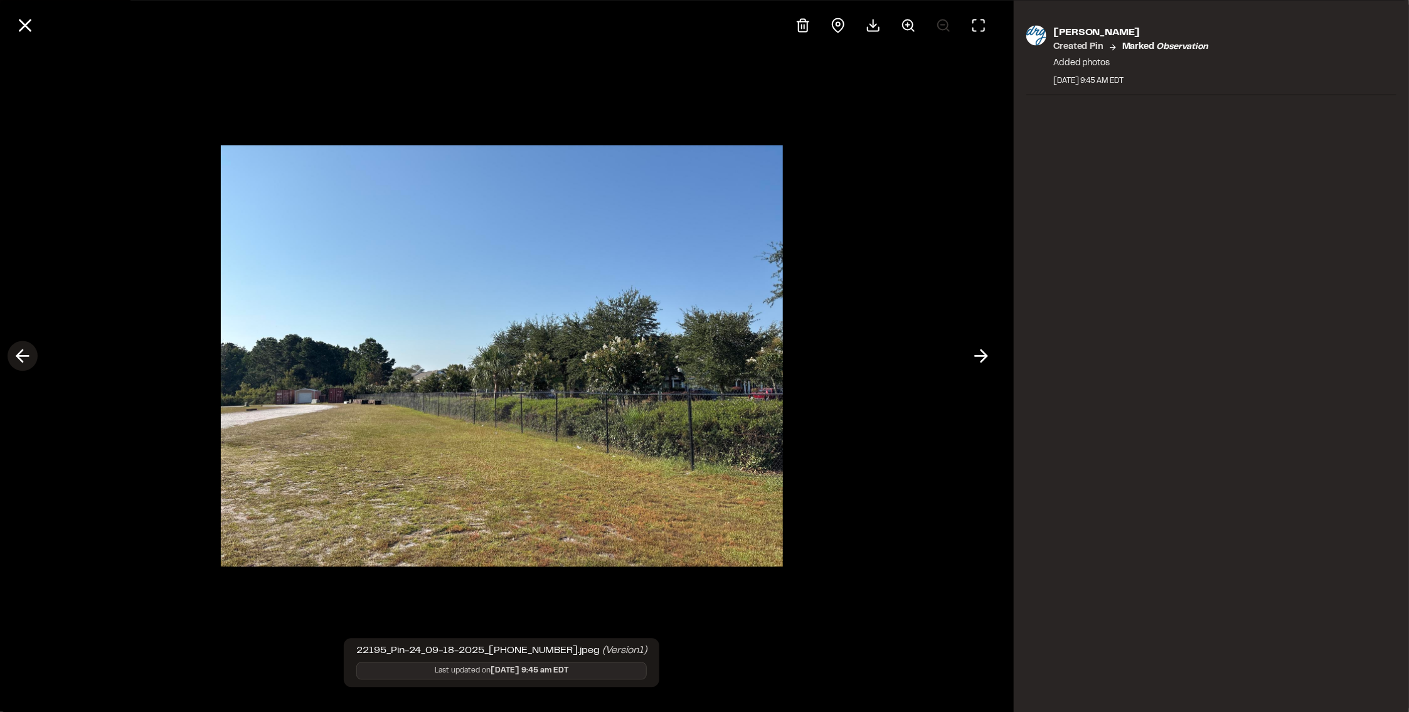
click at [20, 355] on icon at bounding box center [23, 356] width 20 height 21
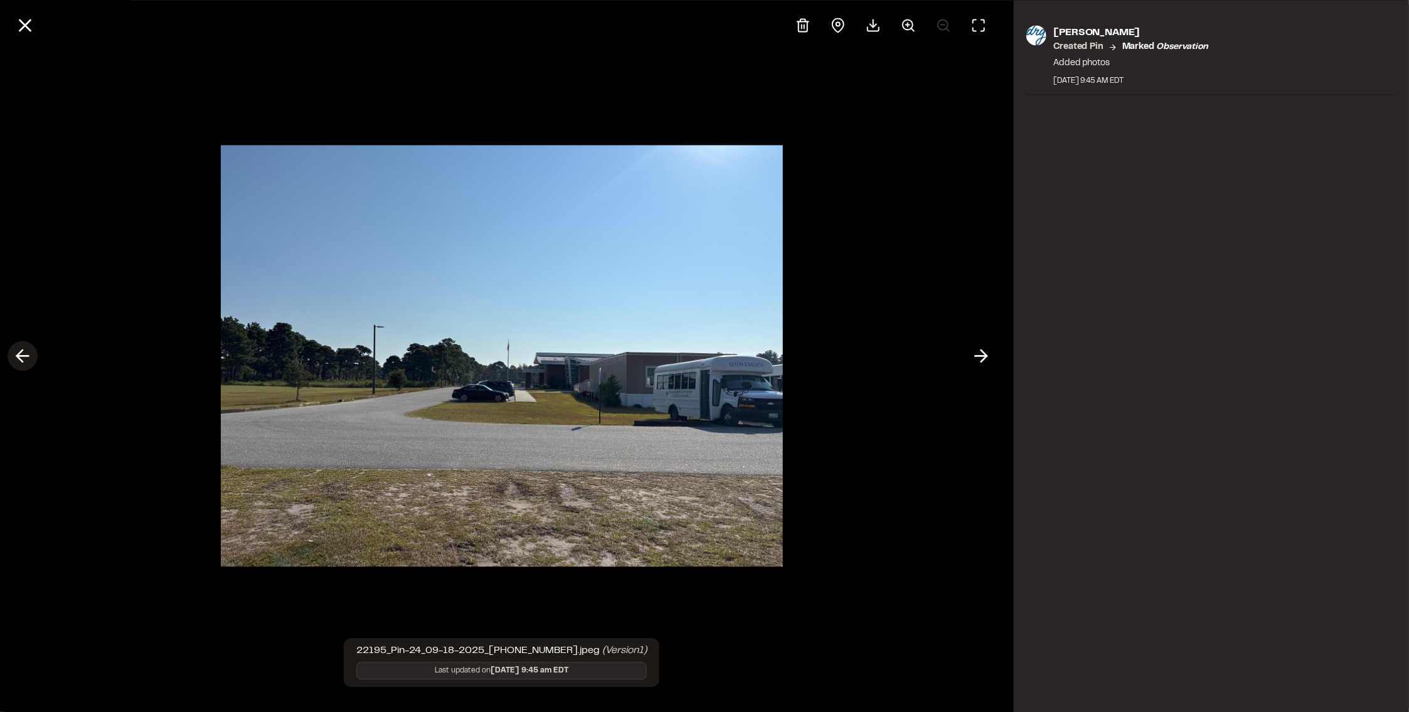
click at [20, 355] on icon at bounding box center [23, 356] width 20 height 21
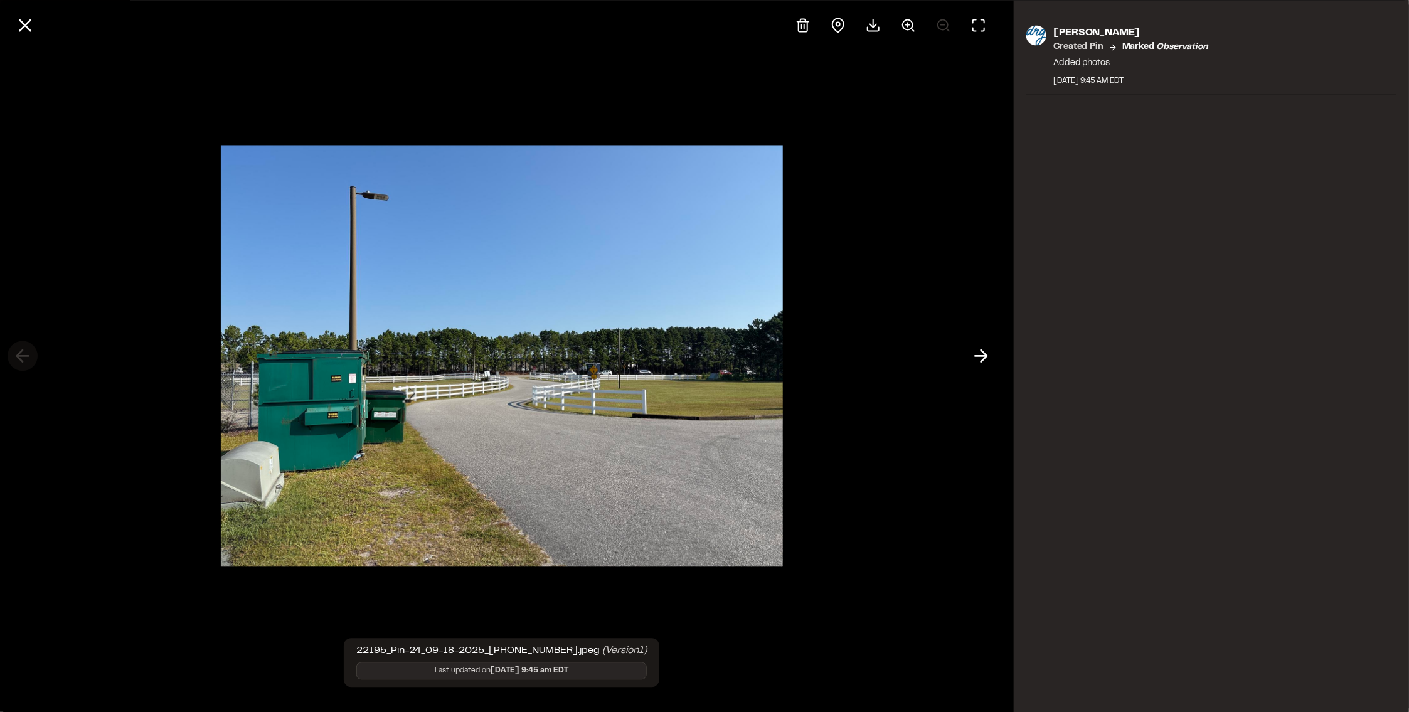
click at [20, 355] on div at bounding box center [502, 356] width 1004 height 712
click at [27, 24] on icon at bounding box center [24, 24] width 21 height 21
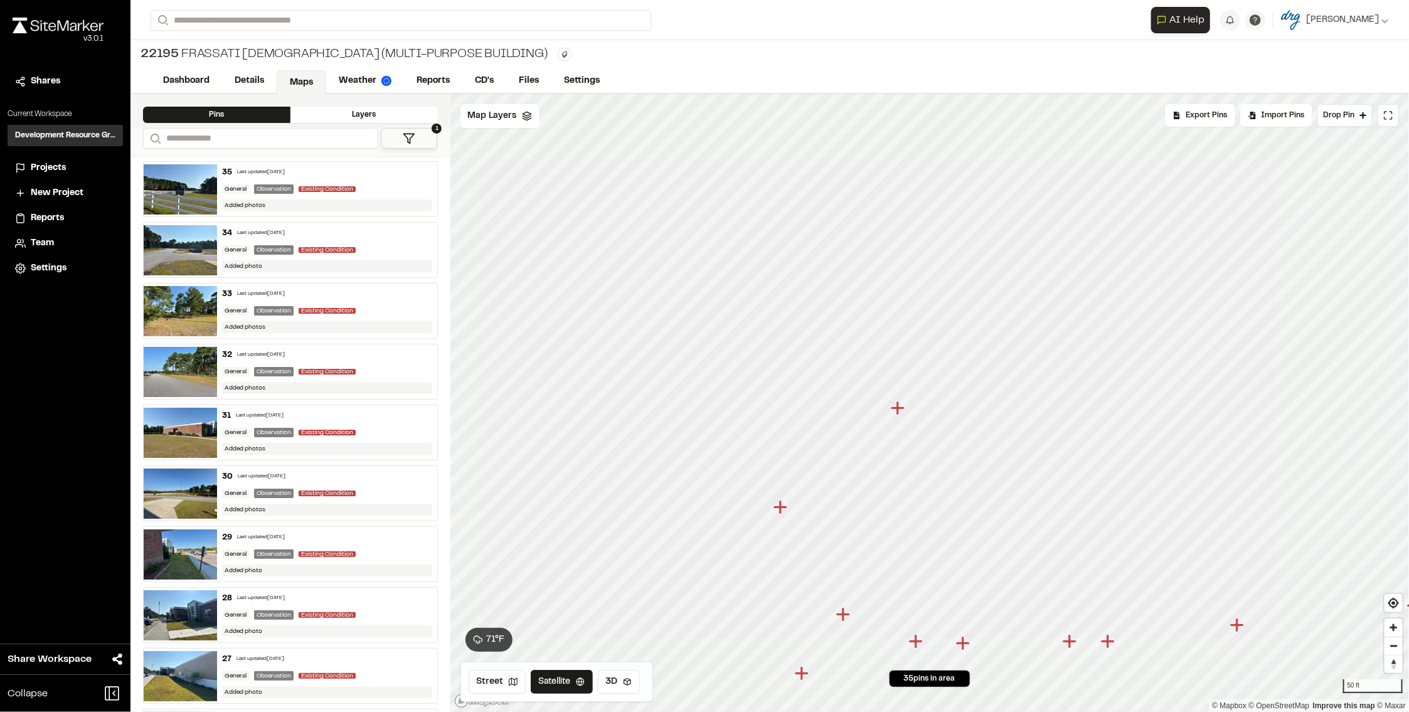
click at [902, 407] on icon "Map marker" at bounding box center [897, 408] width 14 height 14
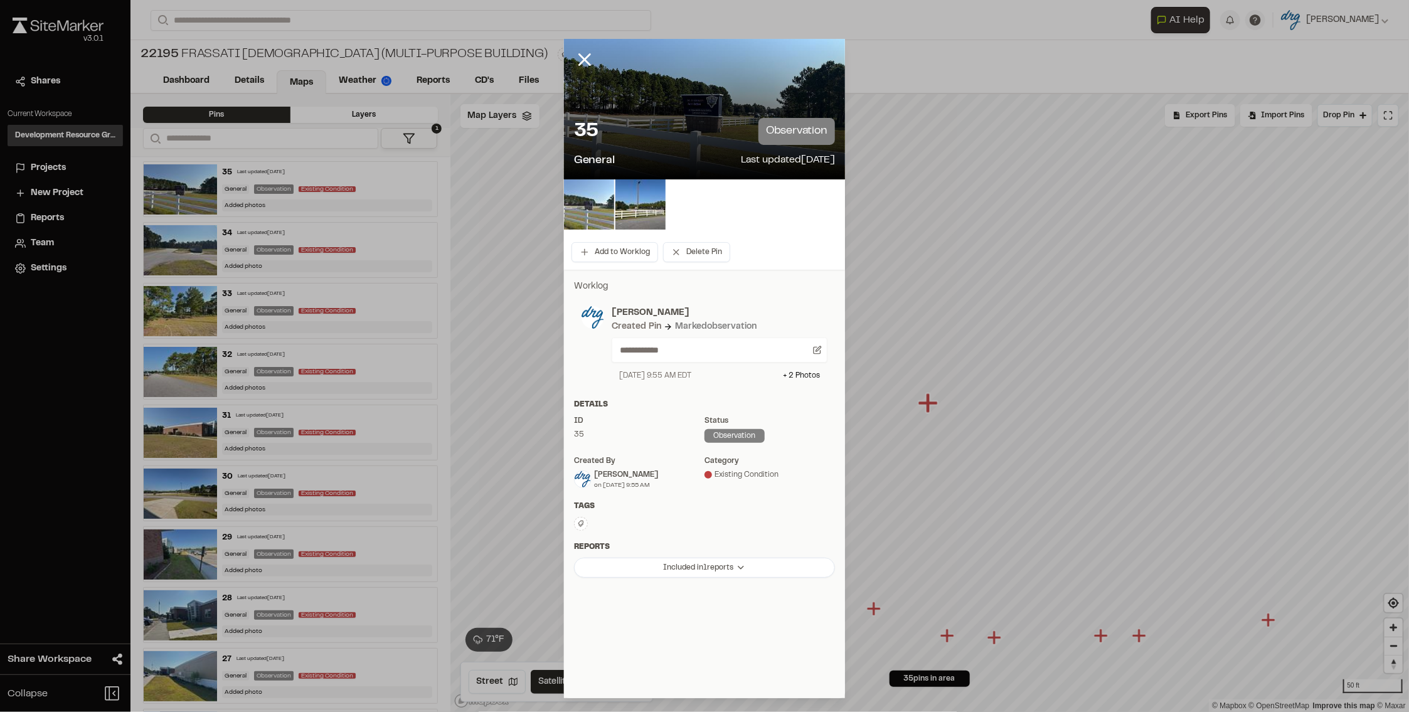
click at [596, 210] on img at bounding box center [589, 204] width 50 height 50
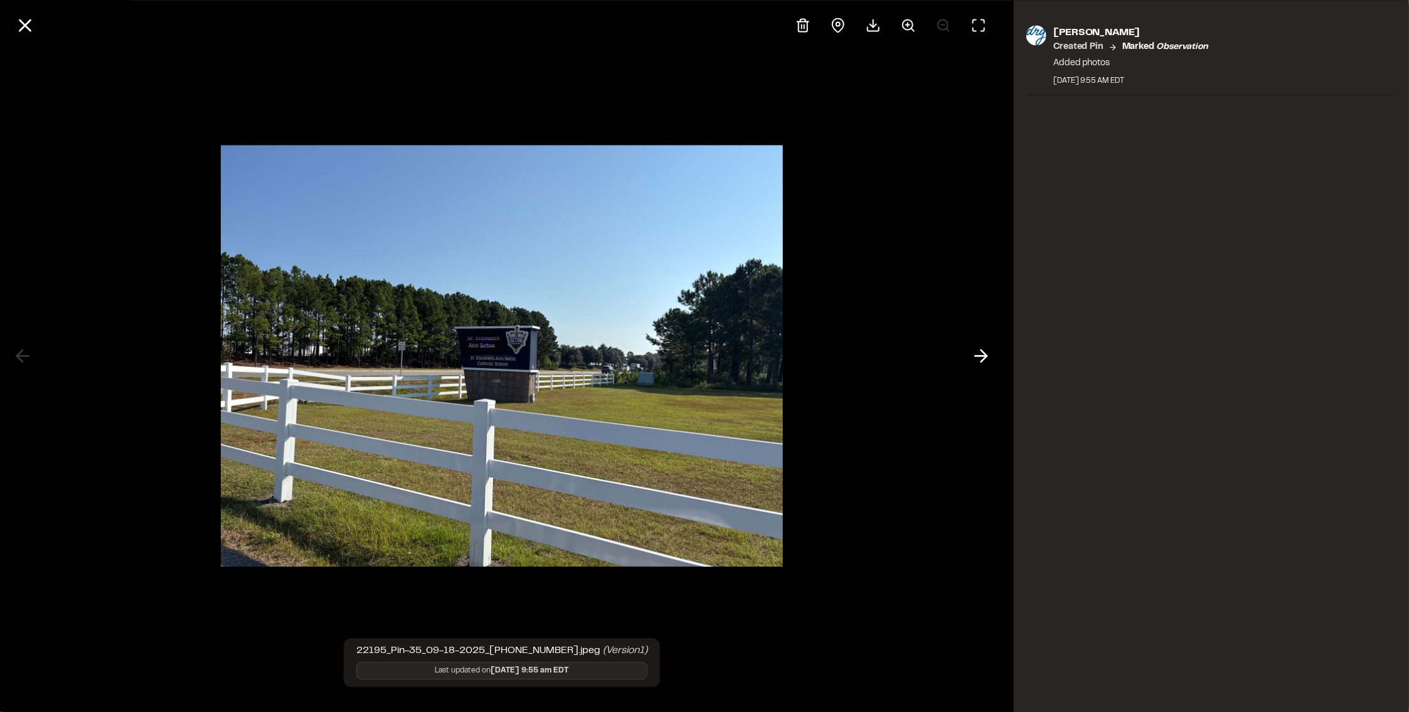
click at [370, 442] on img at bounding box center [502, 356] width 562 height 447
click at [415, 377] on img at bounding box center [502, 356] width 562 height 447
click at [16, 17] on icon at bounding box center [24, 24] width 21 height 21
